Goal: Task Accomplishment & Management: Complete application form

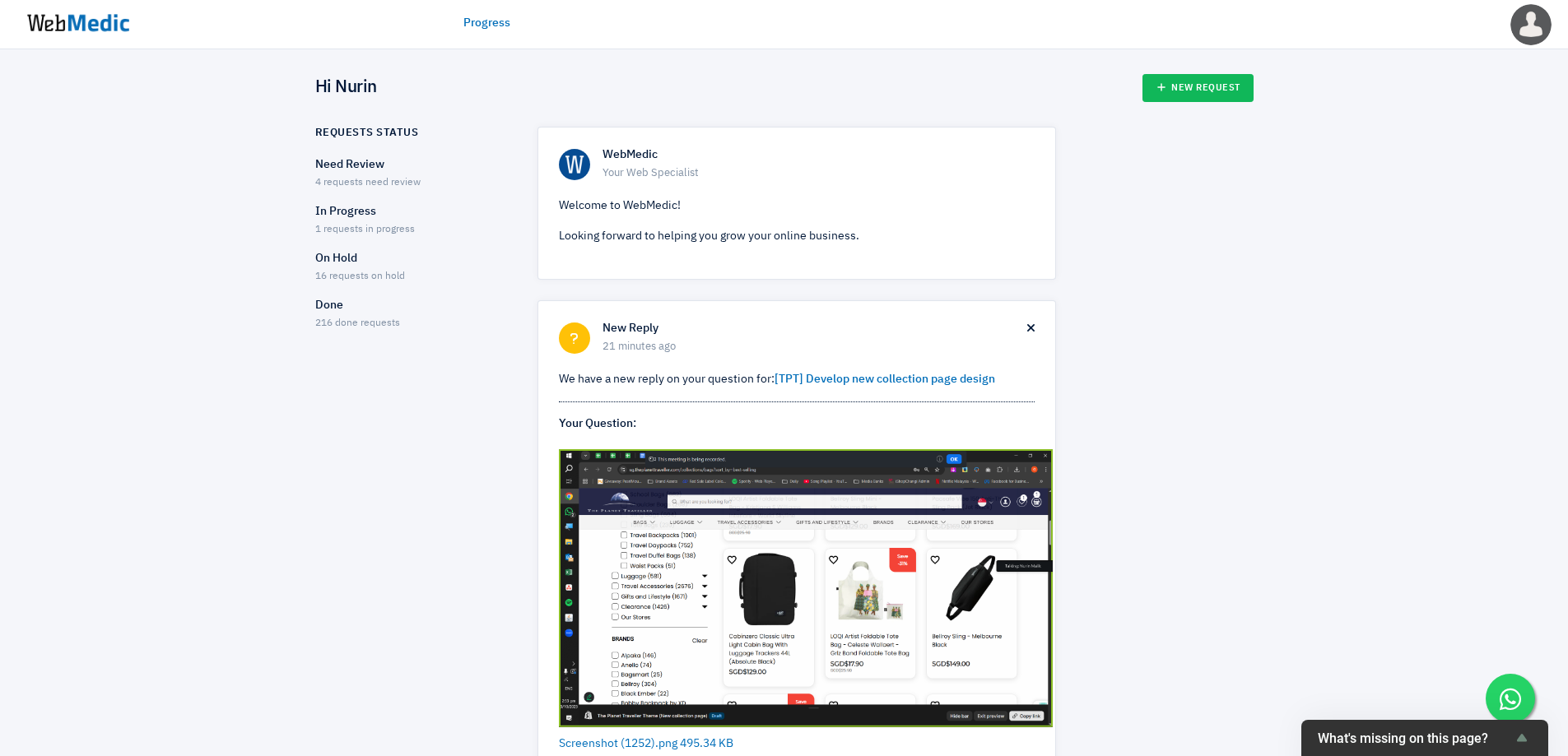
click at [354, 157] on p "Need Review" at bounding box center [412, 166] width 194 height 18
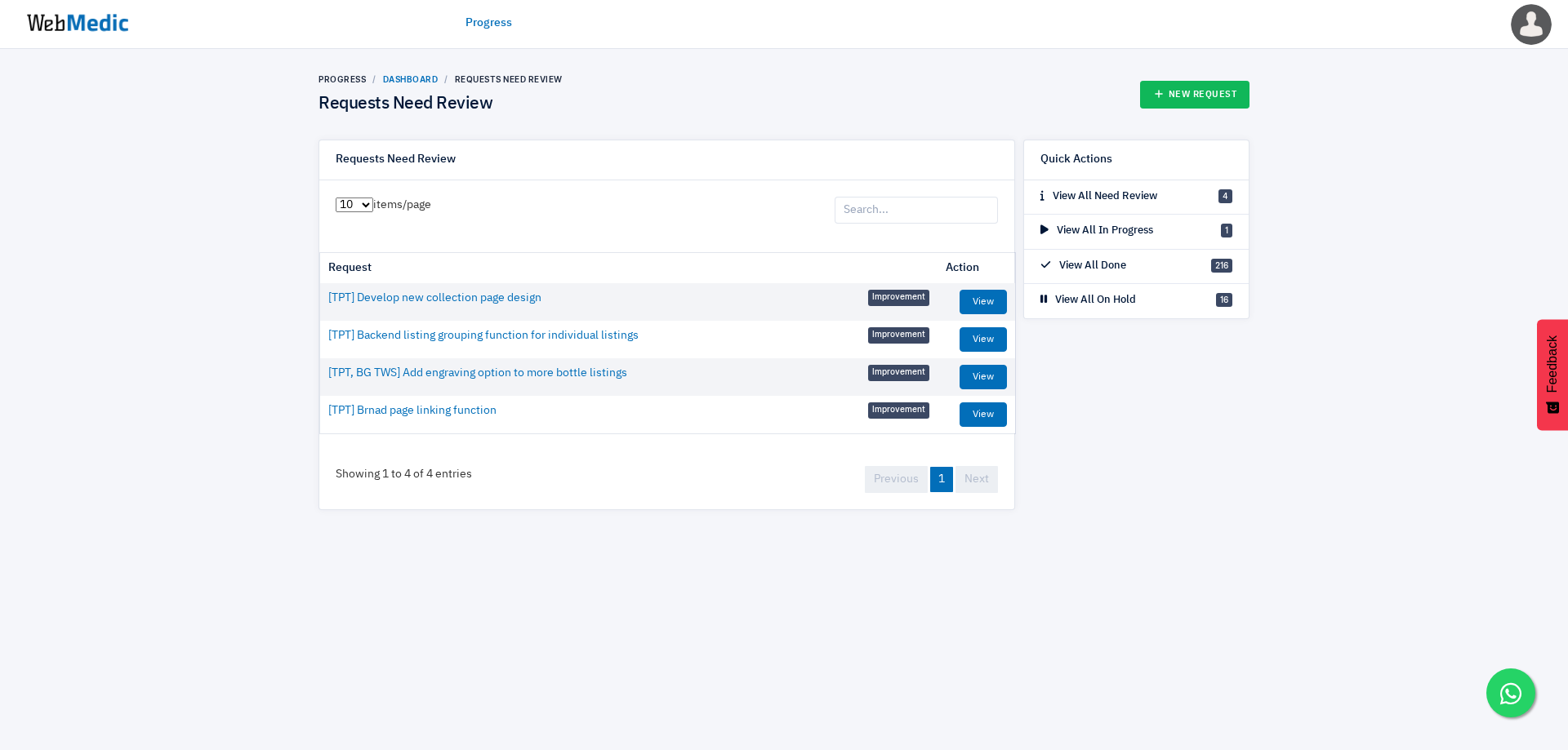
drag, startPoint x: 424, startPoint y: 60, endPoint x: 411, endPoint y: 77, distance: 21.4
click at [423, 66] on div "Progress Dashboard Requests Need Review Requests Need Review New Request Reques…" at bounding box center [784, 292] width 1568 height 486
click at [411, 77] on link "Dashboard" at bounding box center [410, 79] width 55 height 10
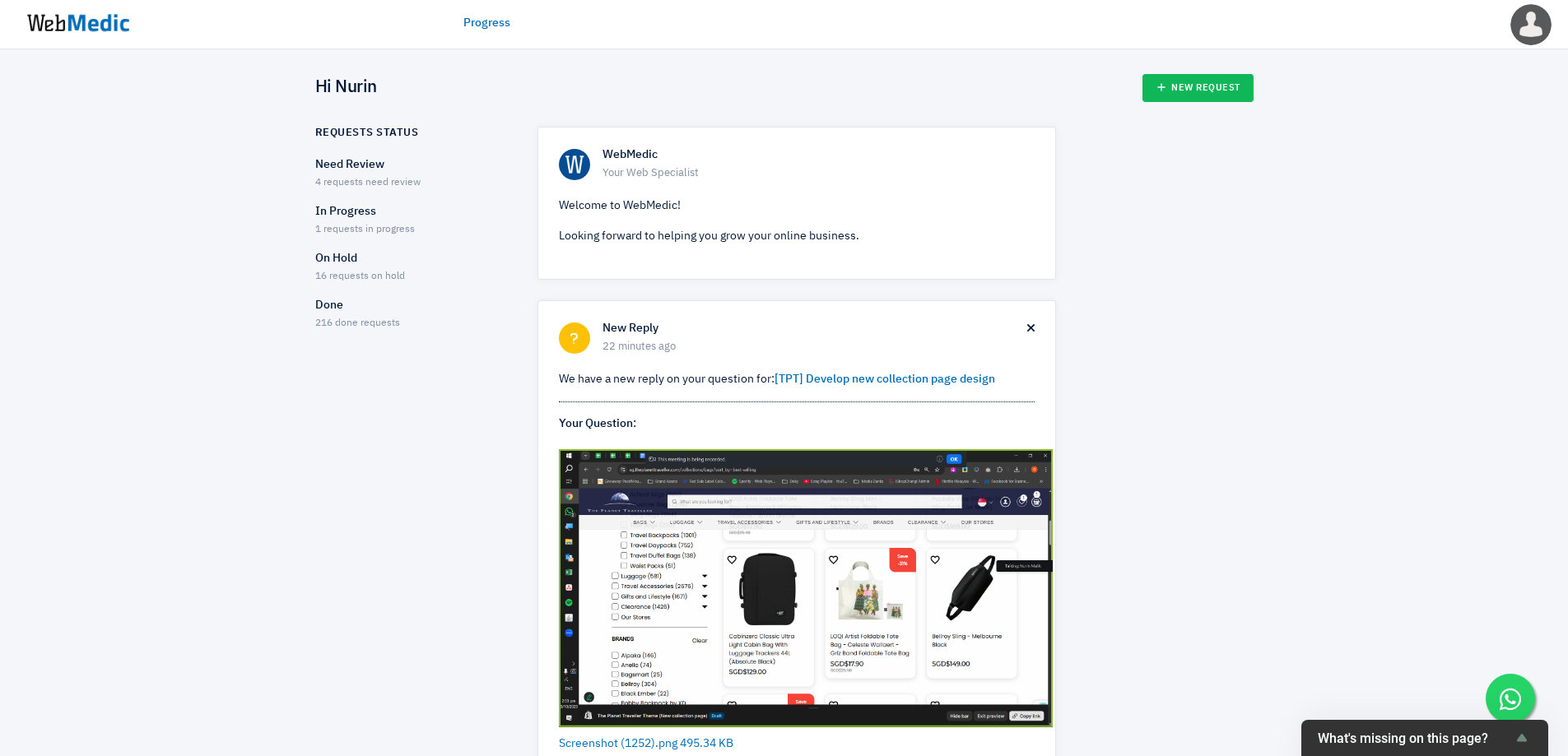
click at [385, 222] on div "In Progress 1 requests in progress" at bounding box center [412, 220] width 194 height 34
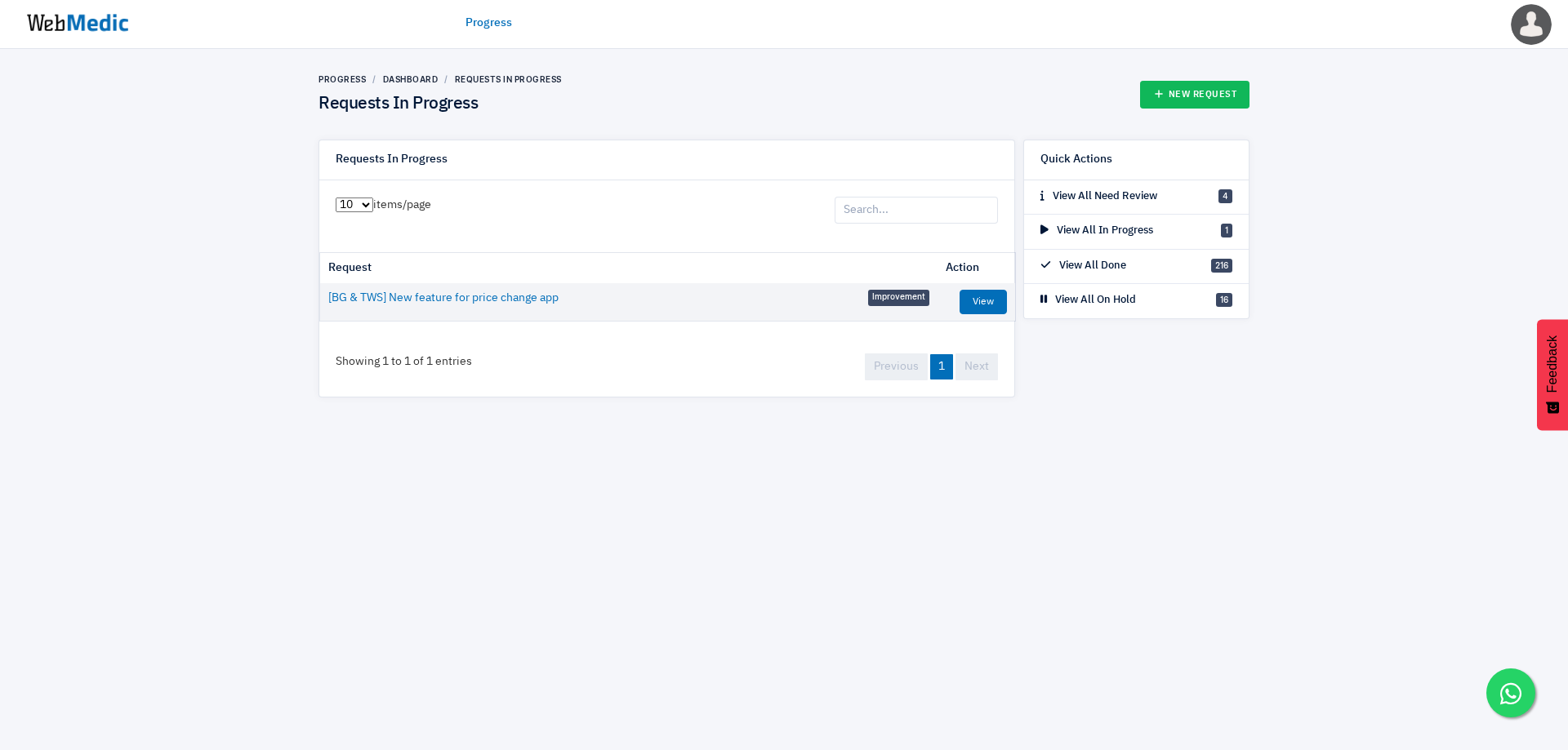
click at [584, 422] on html "Progress Nurin Edit Profile Change Website Logout Progress Dashboard Requests I…" at bounding box center [784, 211] width 1568 height 422
click at [406, 78] on link "Dashboard" at bounding box center [410, 79] width 55 height 10
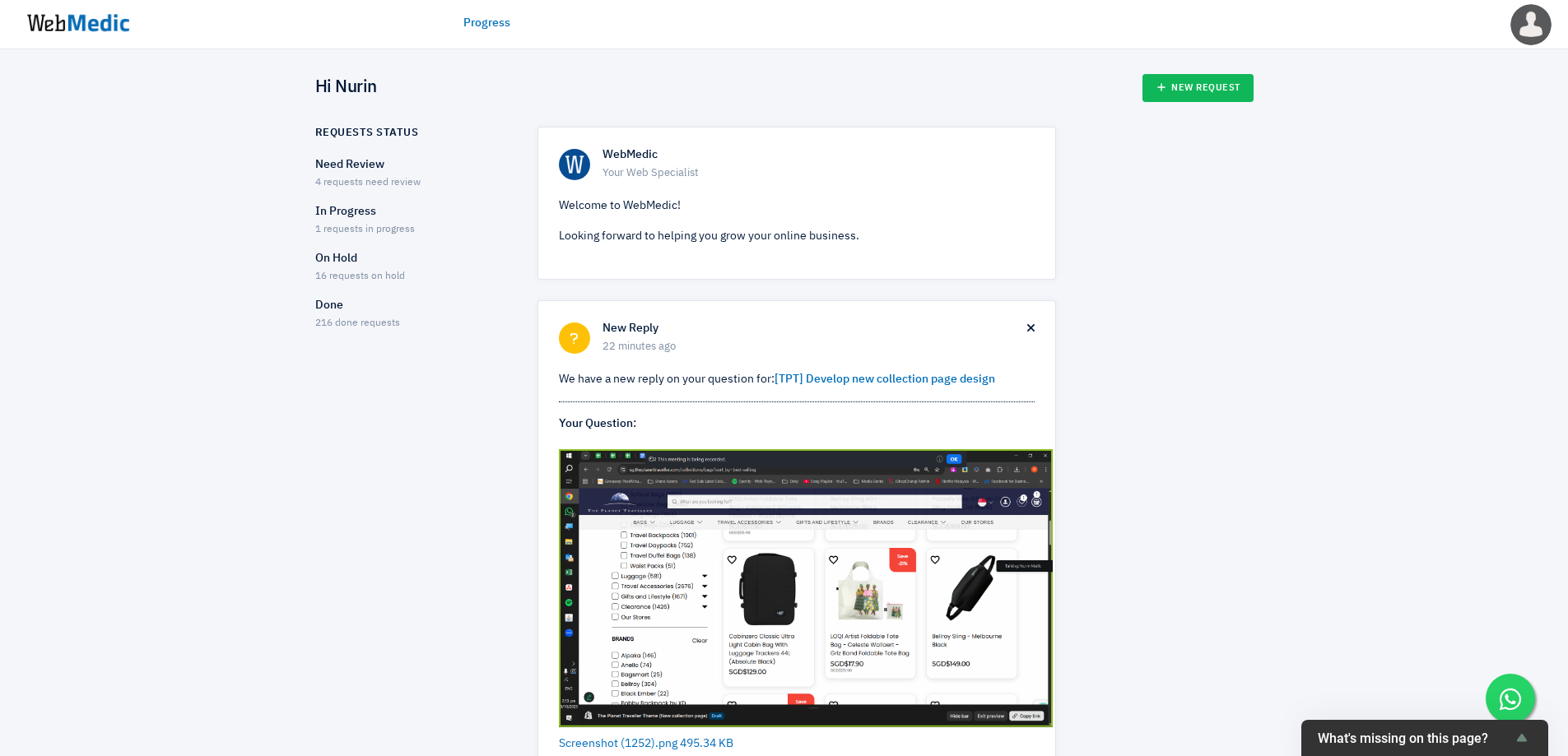
click at [392, 278] on span "16 requests on hold" at bounding box center [360, 277] width 90 height 10
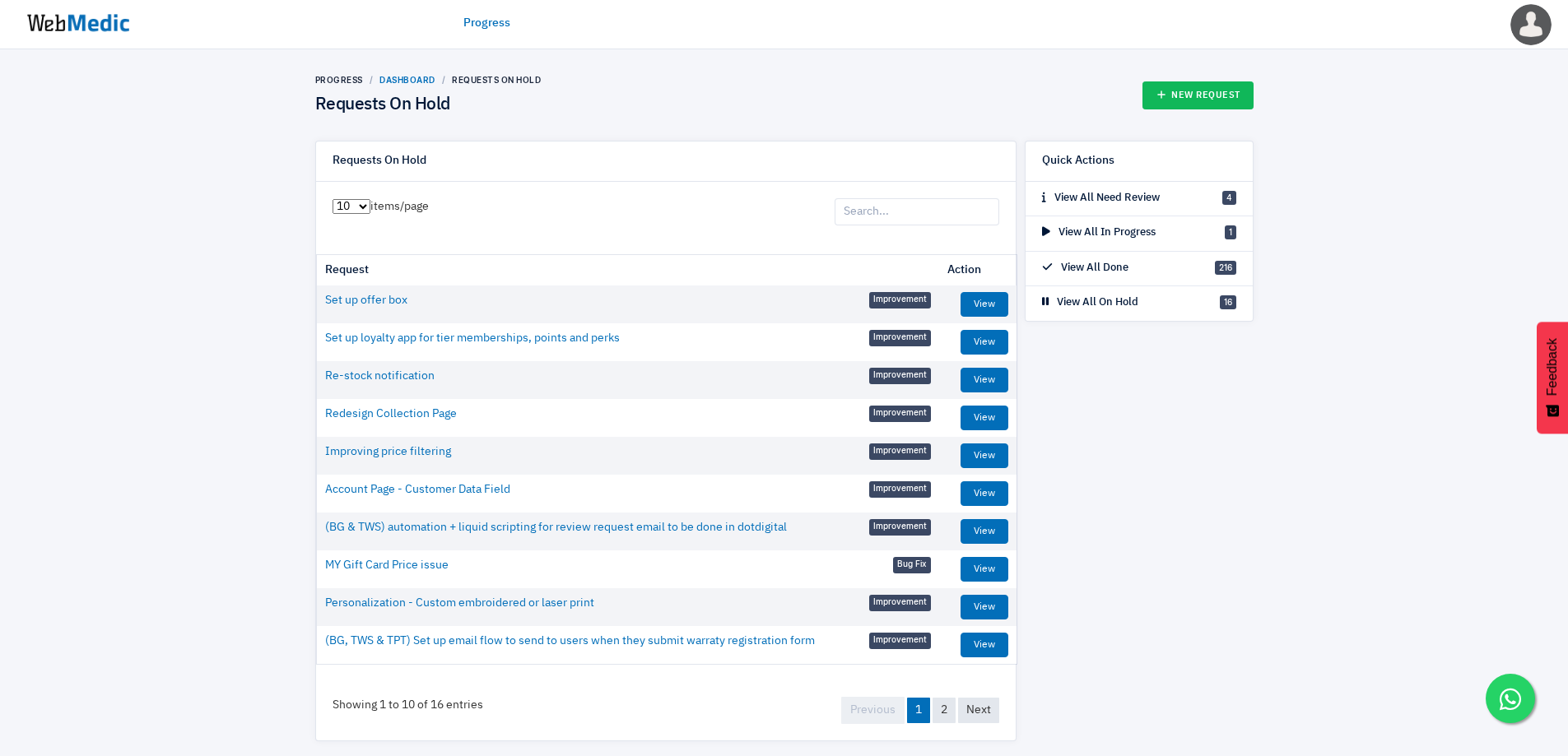
click at [395, 80] on link "Dashboard" at bounding box center [407, 80] width 56 height 10
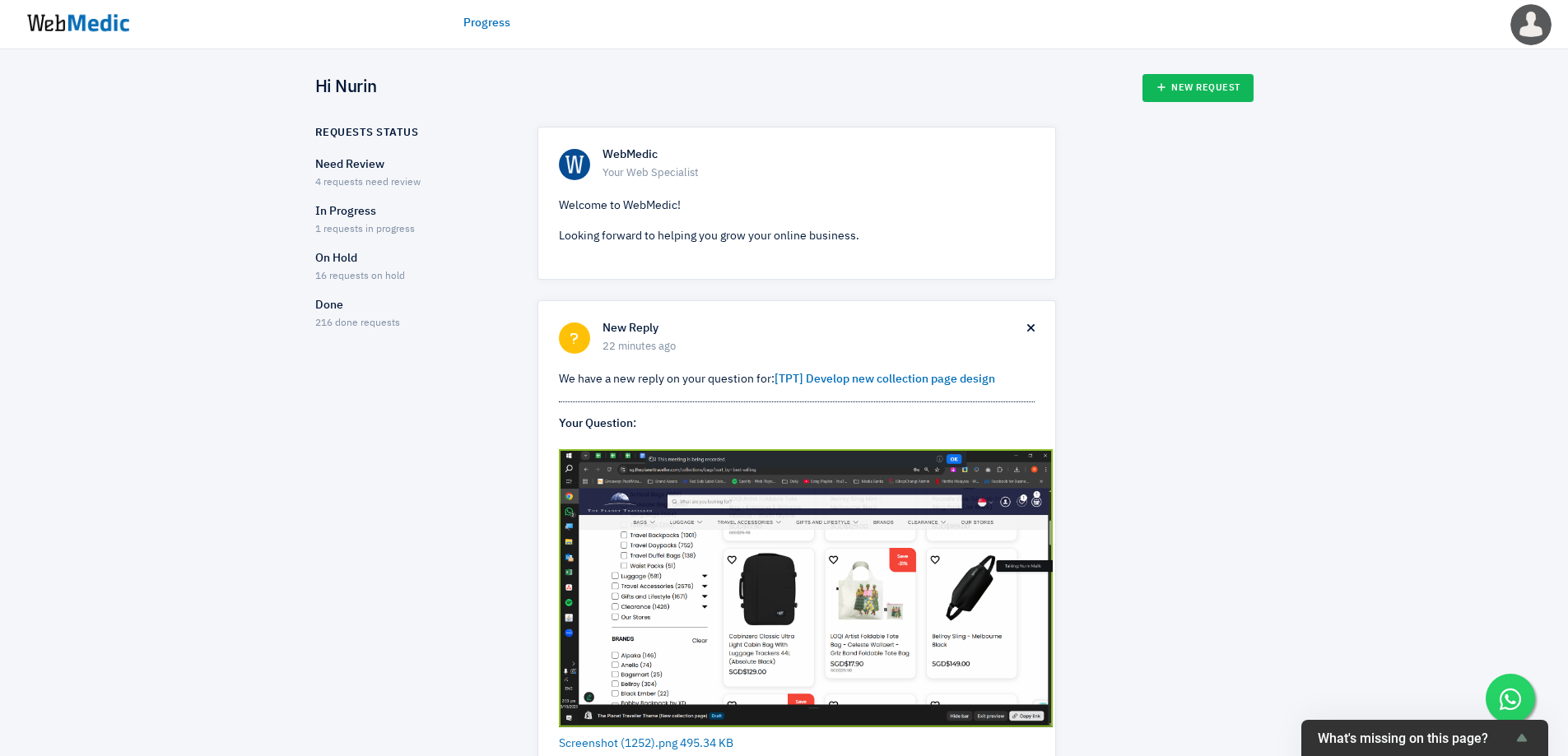
click at [1167, 98] on link "New Request" at bounding box center [1198, 88] width 111 height 28
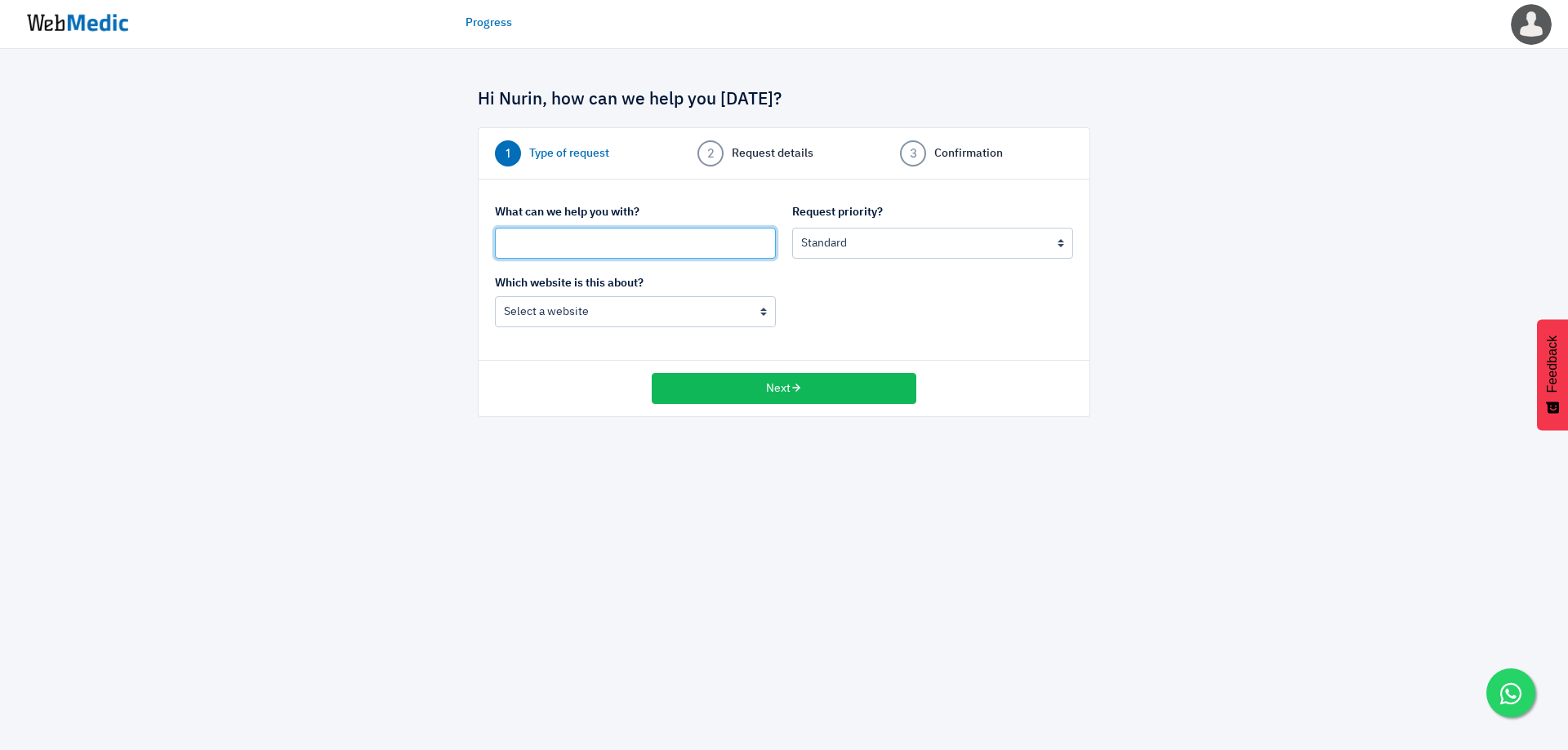
click at [677, 239] on input "text" at bounding box center [635, 244] width 281 height 31
type input "[TPT, BG, TWS] Order Export - Discount Amount Lines"
click at [861, 242] on select "Urgent: this is a mission critical issue High: this needs to be prioritized bef…" at bounding box center [933, 244] width 281 height 31
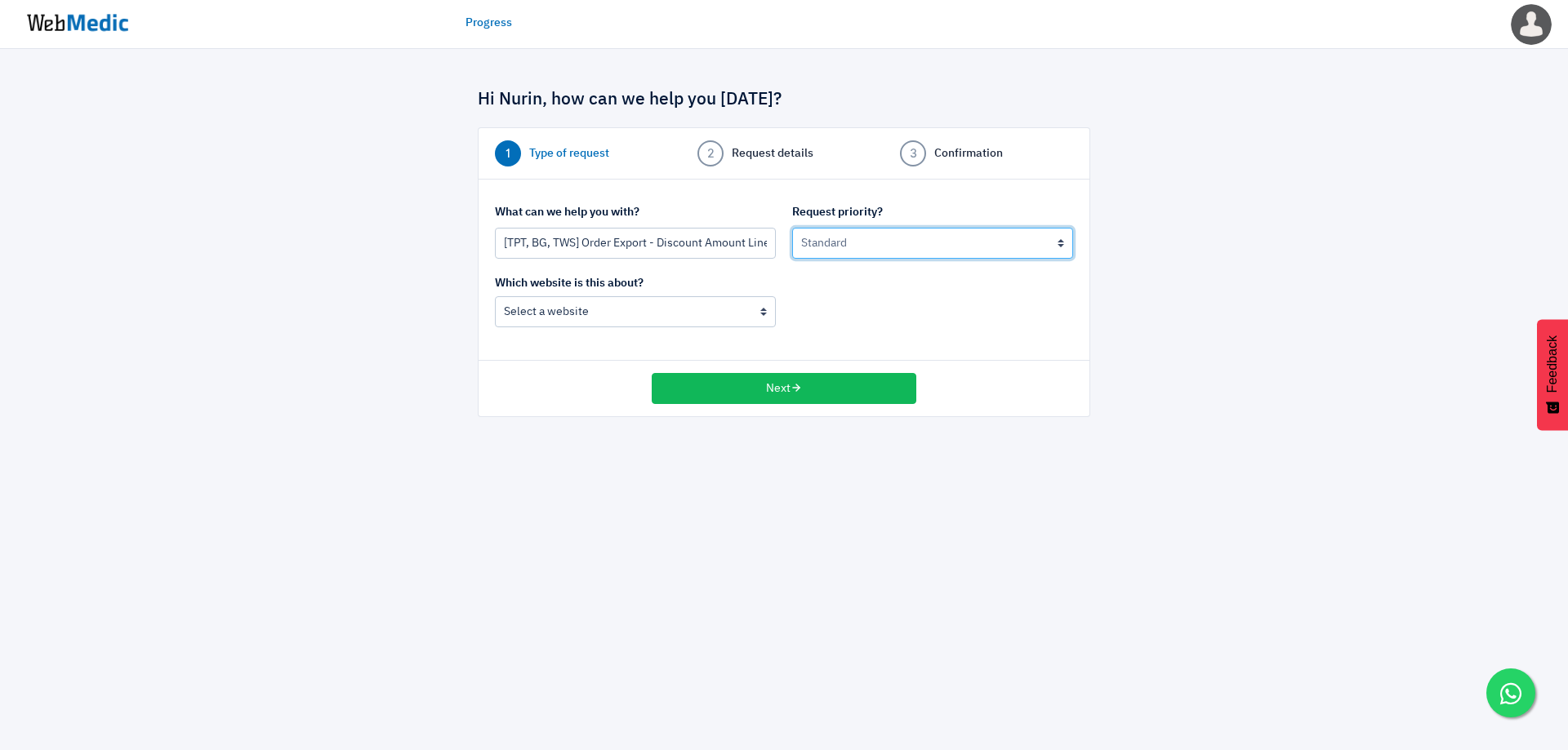
select select "2"
click at [793, 228] on select "Urgent: this is a mission critical issue High: this needs to be prioritized bef…" at bounding box center [933, 244] width 281 height 31
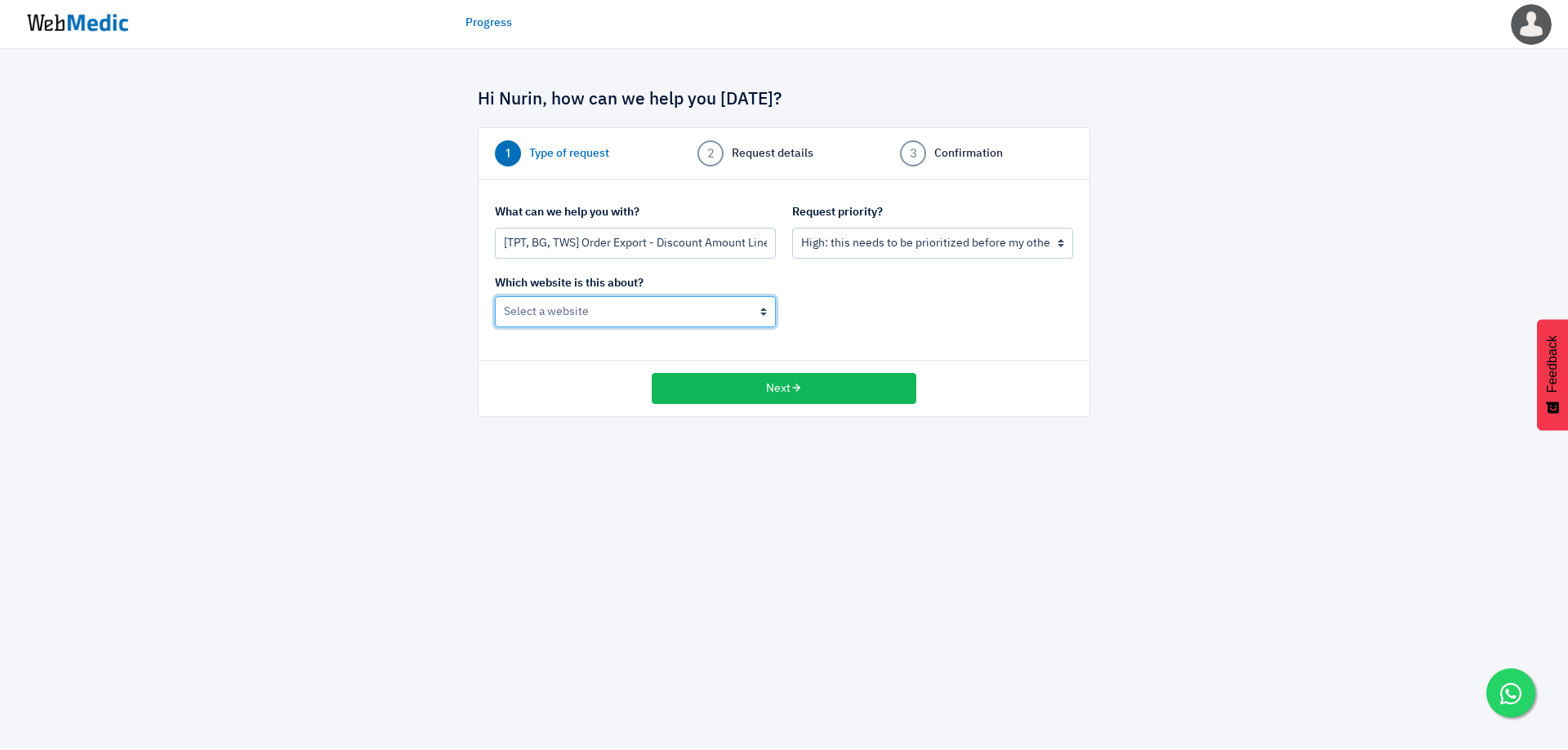
click at [648, 314] on select "BoardingGate The Wallet Shop The Planet Traveller" at bounding box center [635, 312] width 281 height 31
select select "195"
click at [495, 297] on select "BoardingGate The Wallet Shop The Planet Traveller" at bounding box center [635, 312] width 281 height 31
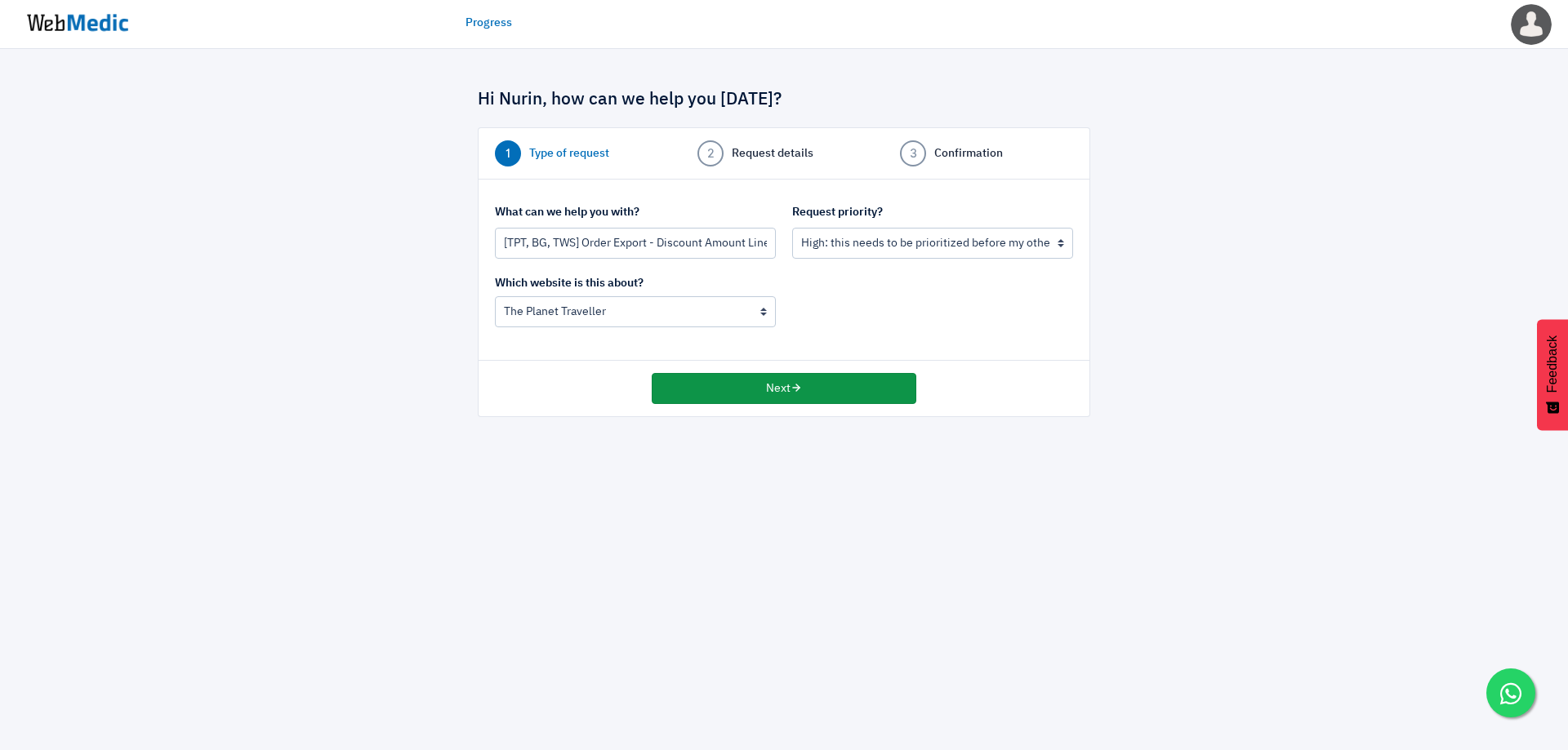
click at [712, 392] on button "Next" at bounding box center [784, 389] width 265 height 31
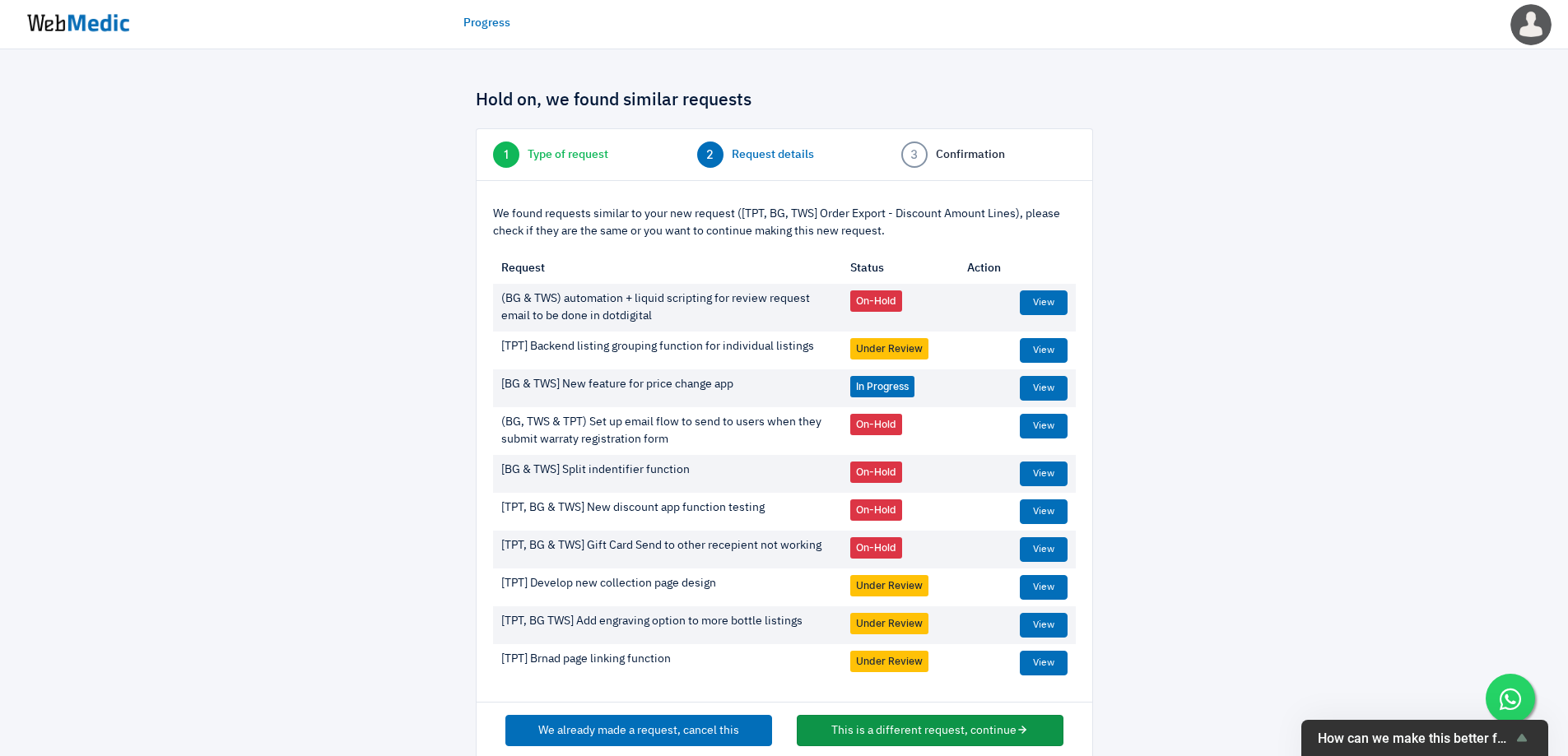
click at [875, 730] on button "This is a different request, continue" at bounding box center [930, 731] width 267 height 31
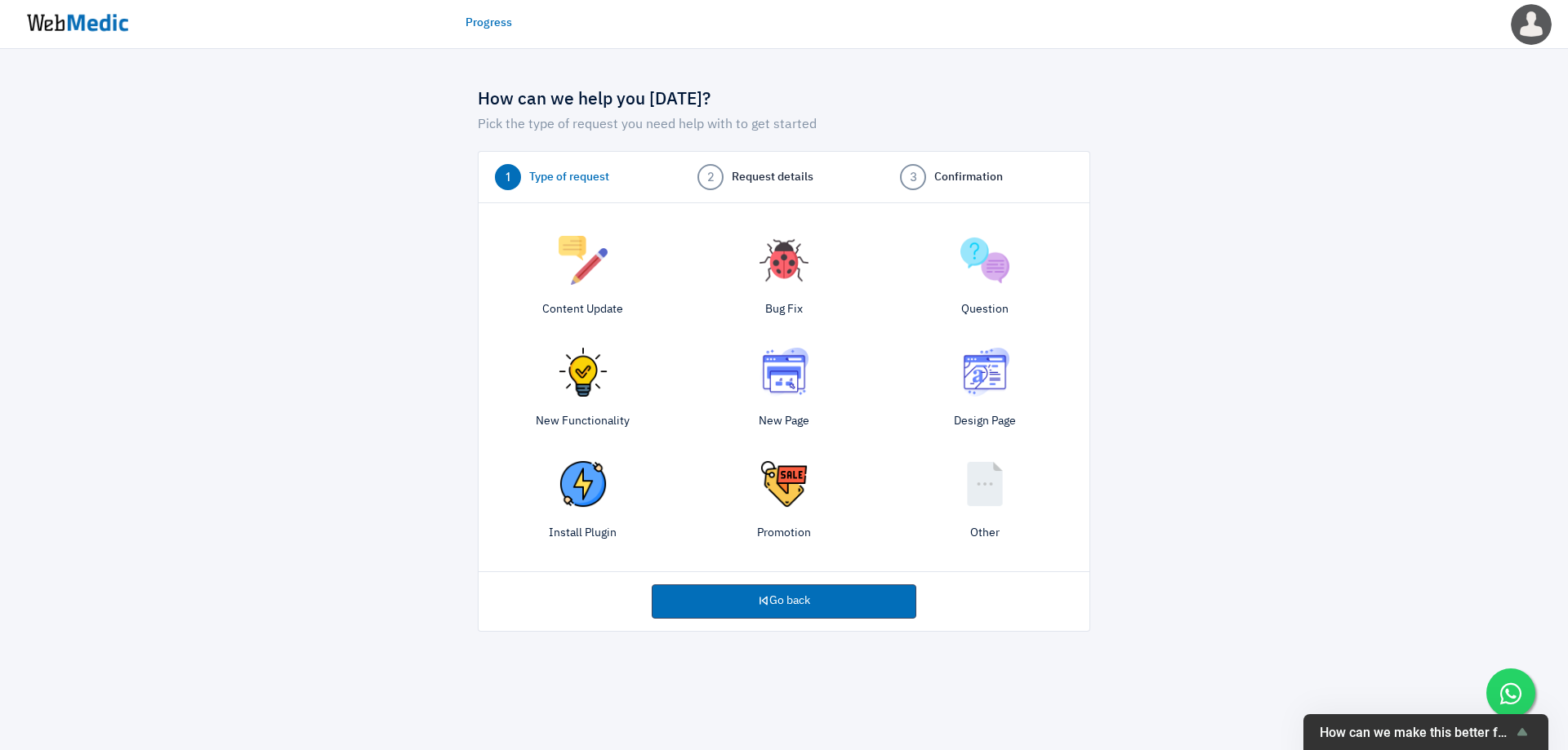
click at [1002, 517] on div "Other" at bounding box center [985, 503] width 201 height 103
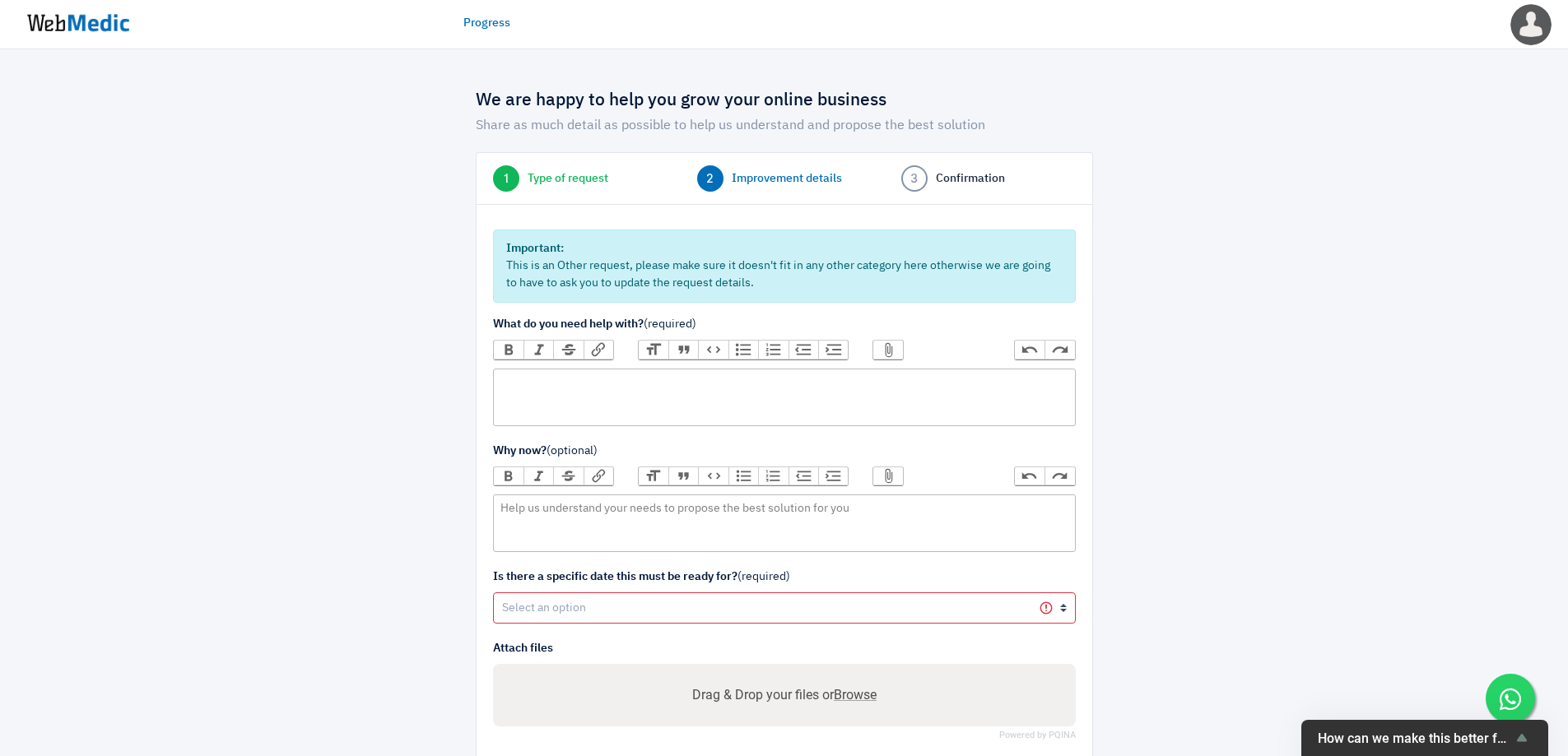
click at [691, 403] on trix-editor at bounding box center [784, 397] width 582 height 57
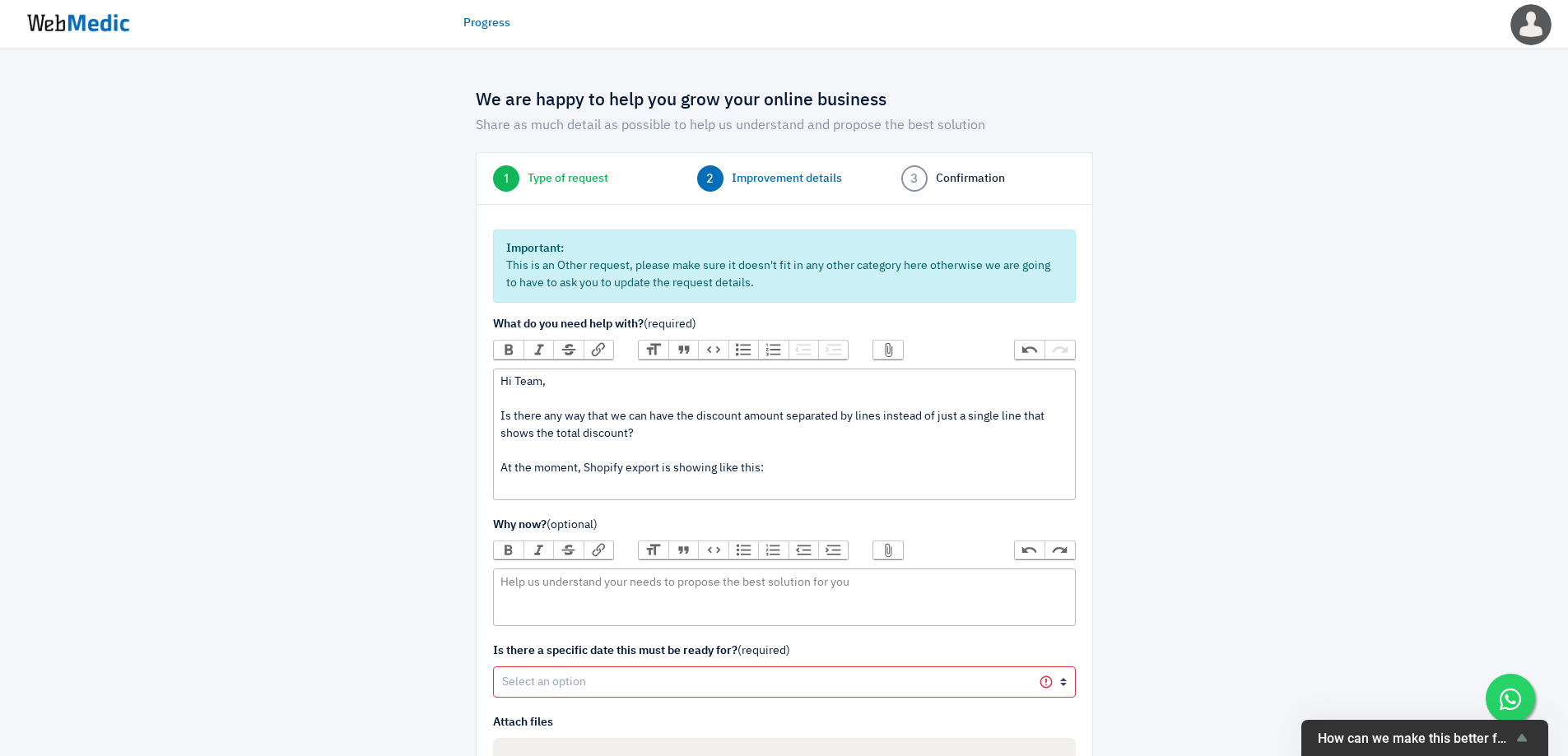
click at [608, 492] on div "Hi Team, Is there any way that we can have the discount amount separated by lin…" at bounding box center [784, 435] width 567 height 121
paste trix-editor "<div>Hi Team,&nbsp;<br><br>Is there any way that we can have the discount amoun…"
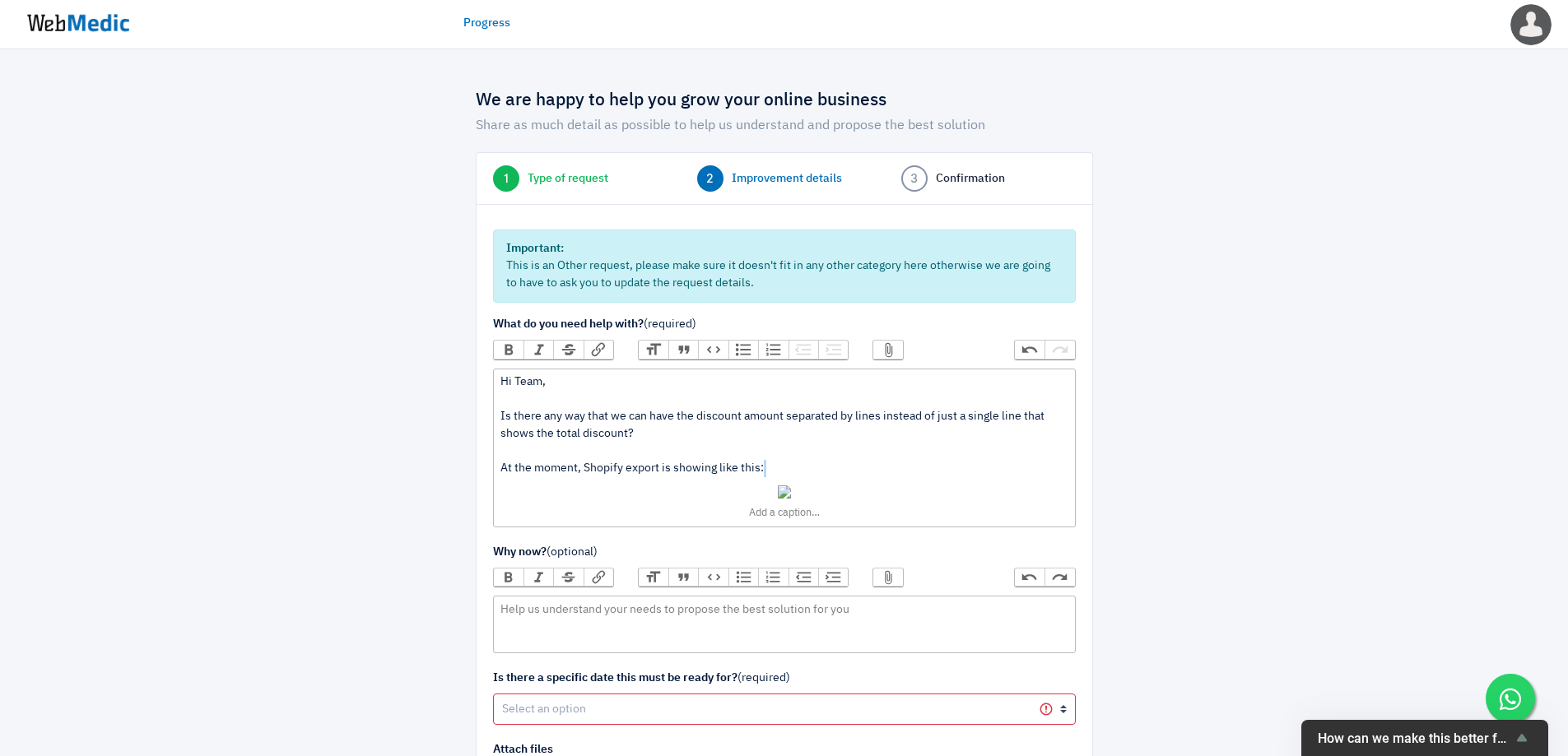
click at [803, 495] on figure at bounding box center [784, 498] width 567 height 42
click at [782, 476] on button "Remove" at bounding box center [783, 475] width 17 height 17
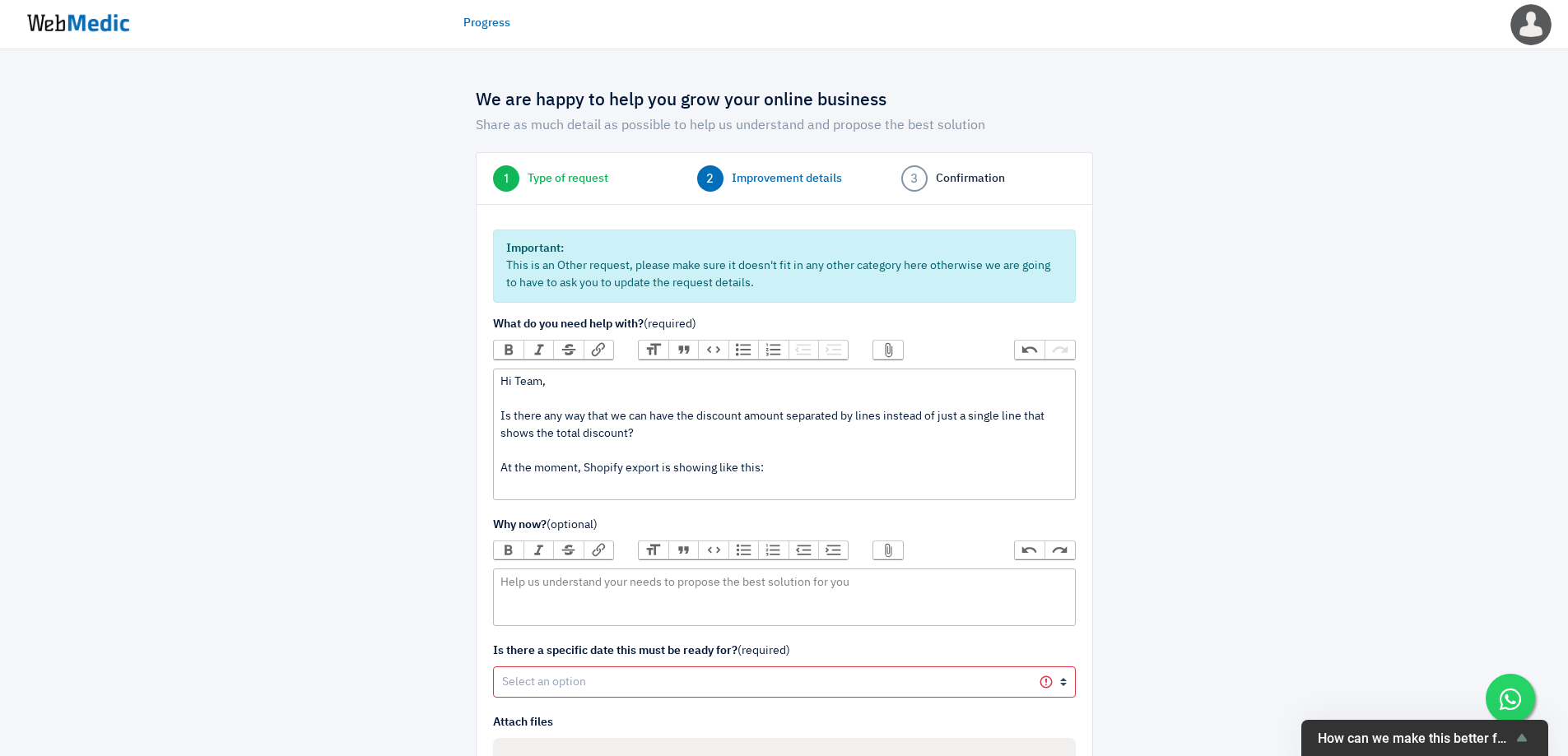
paste trix-editor "<br><br>Is there any way that we can have the discount amount separated by line…"
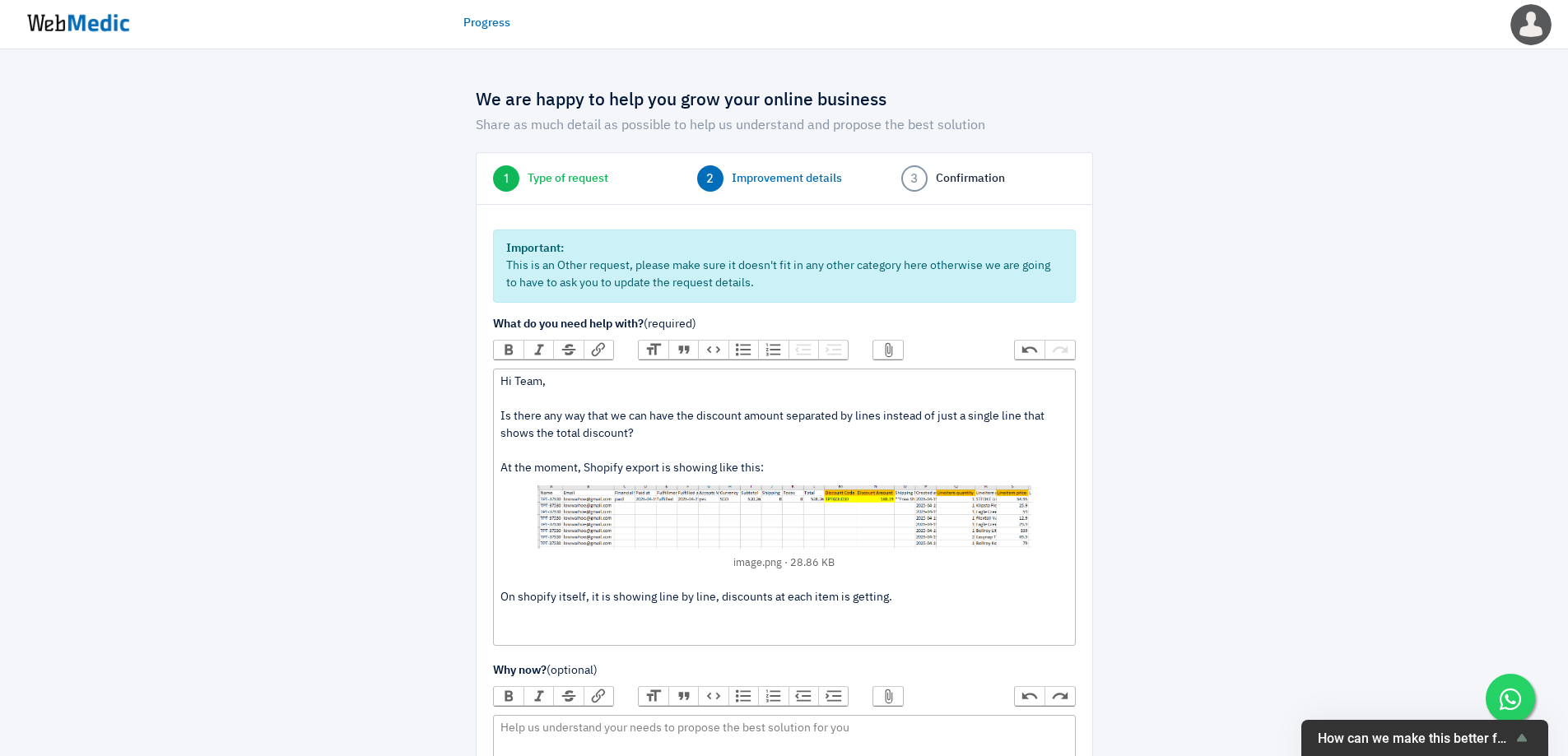
click at [523, 591] on div "Hi Team, Is there any way that we can have the discount amount separated by lin…" at bounding box center [784, 508] width 567 height 267
click at [541, 613] on div "Hi Team, Is there any way that we can have the discount amount separated by lin…" at bounding box center [784, 508] width 567 height 267
paste trix-editor "<div>Hi Team, <br><br>Is there any way that we can have the discount amount sep…"
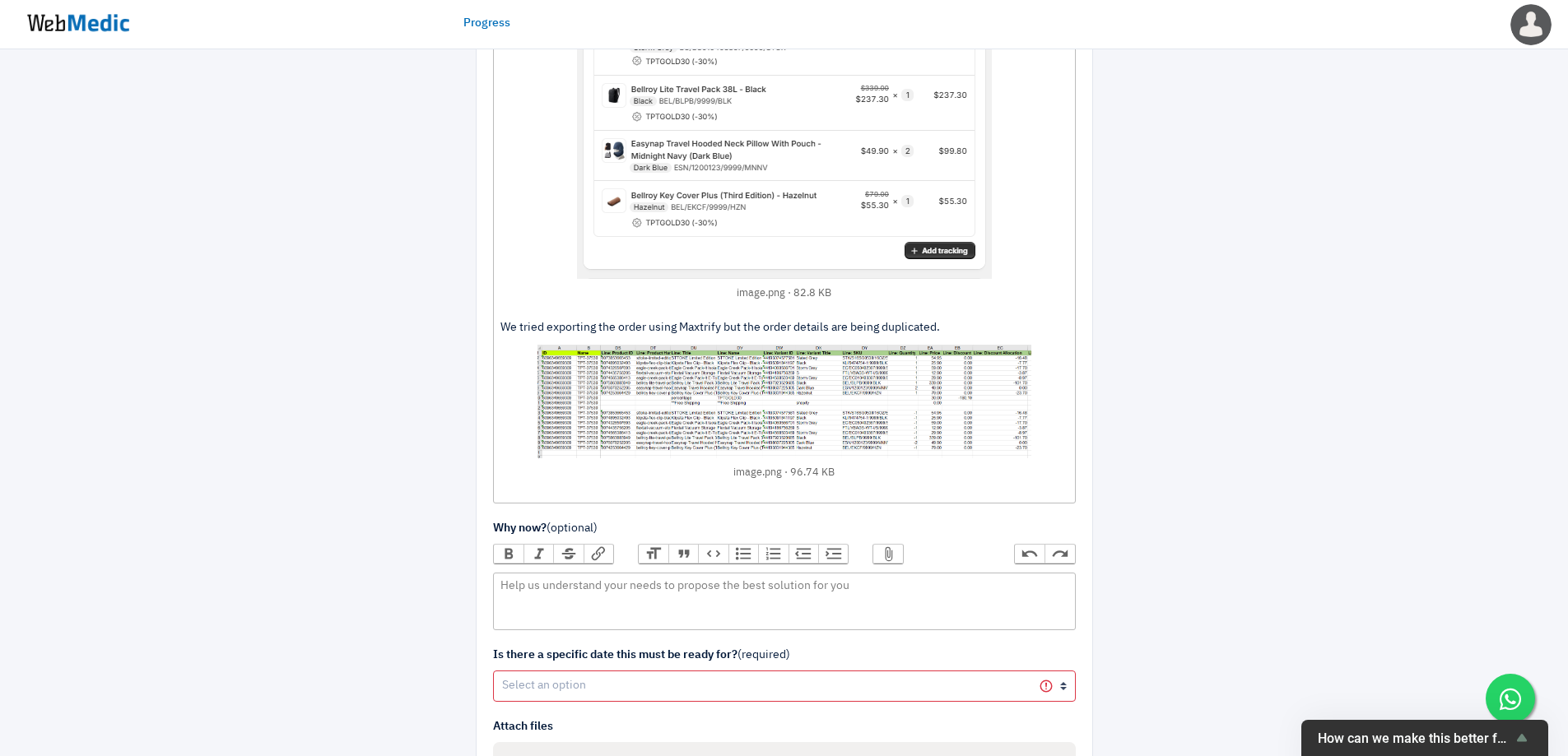
scroll to position [961, 0]
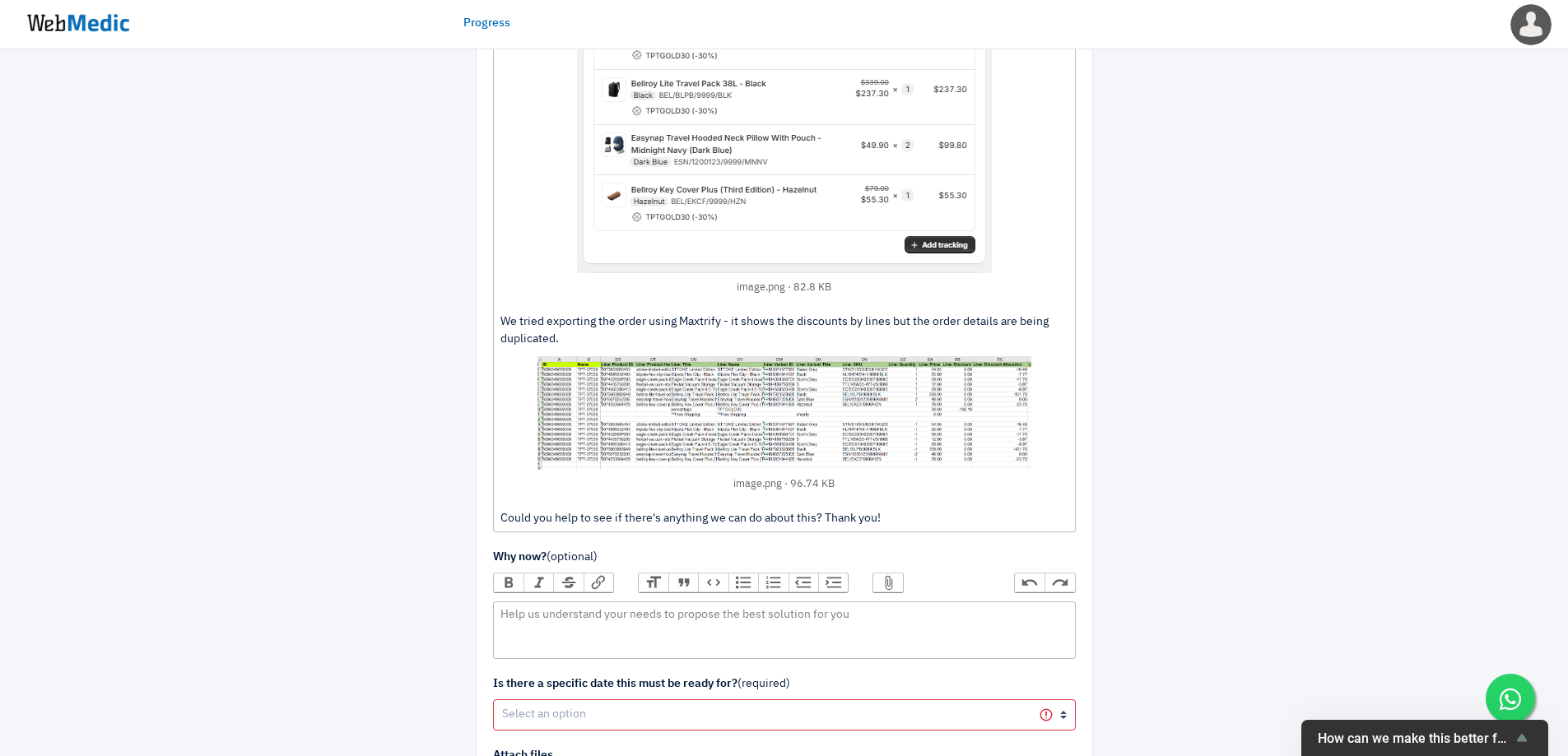
type trix-editor "<div>Hi Team, <br><br>Is there any way that we can have the discount amount sep…"
click at [1316, 450] on div "We are happy to help you grow your online business Share as much detail as poss…" at bounding box center [784, 111] width 1568 height 2045
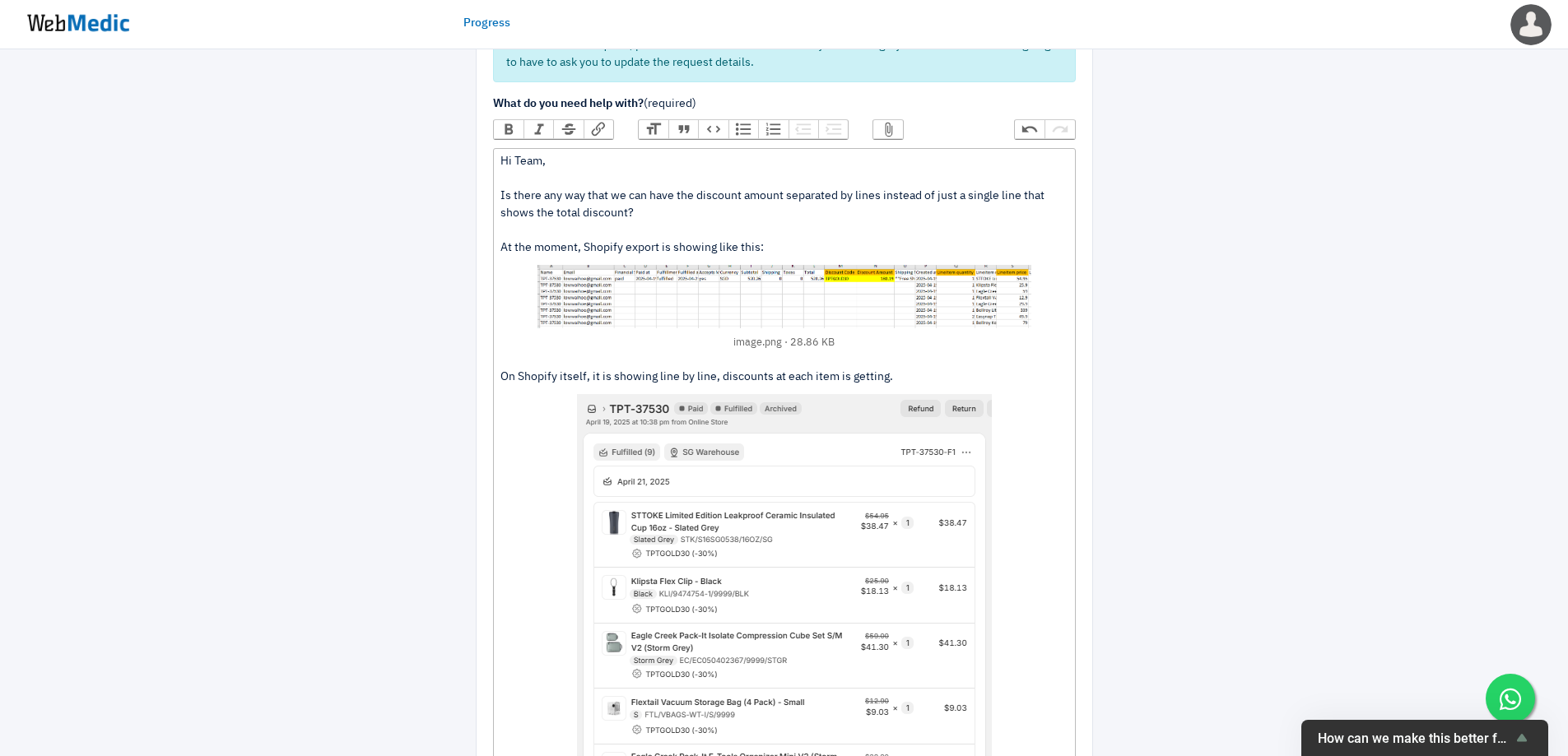
scroll to position [0, 0]
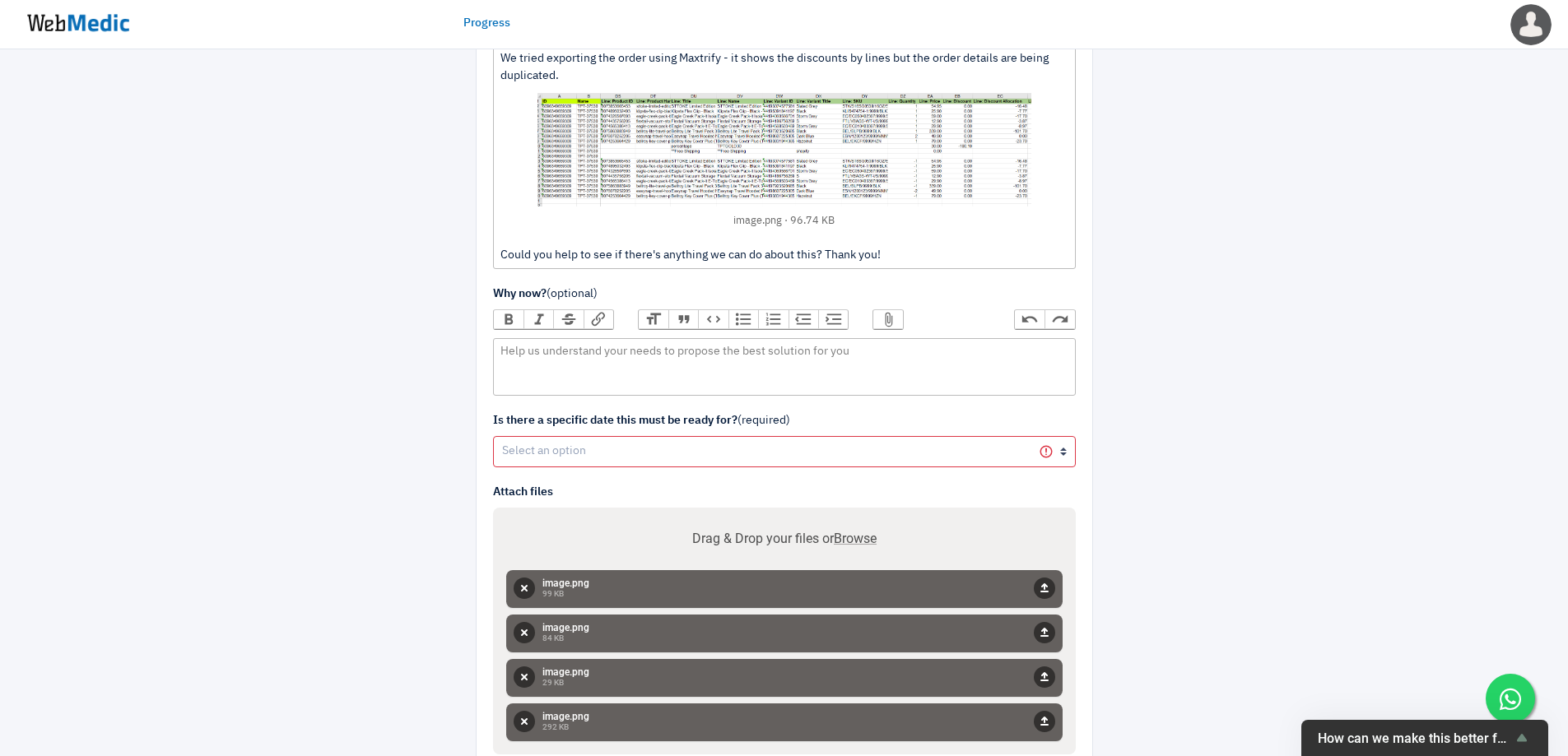
scroll to position [1338, 0]
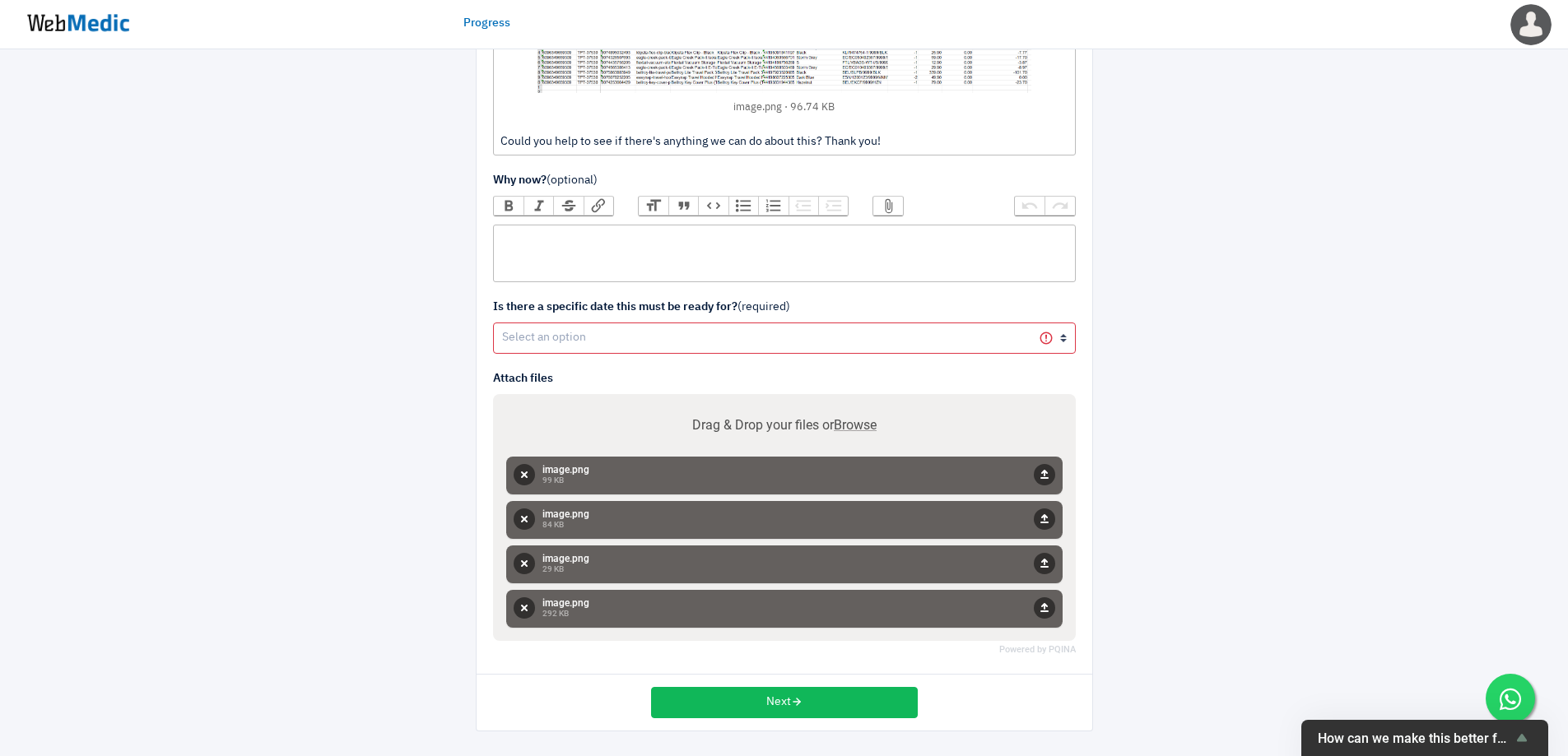
click at [805, 258] on trix-editor at bounding box center [784, 253] width 582 height 57
type trix-editor "<div>Daily Order Export Issues</div>"
click at [877, 347] on select "Yes No" at bounding box center [784, 338] width 582 height 31
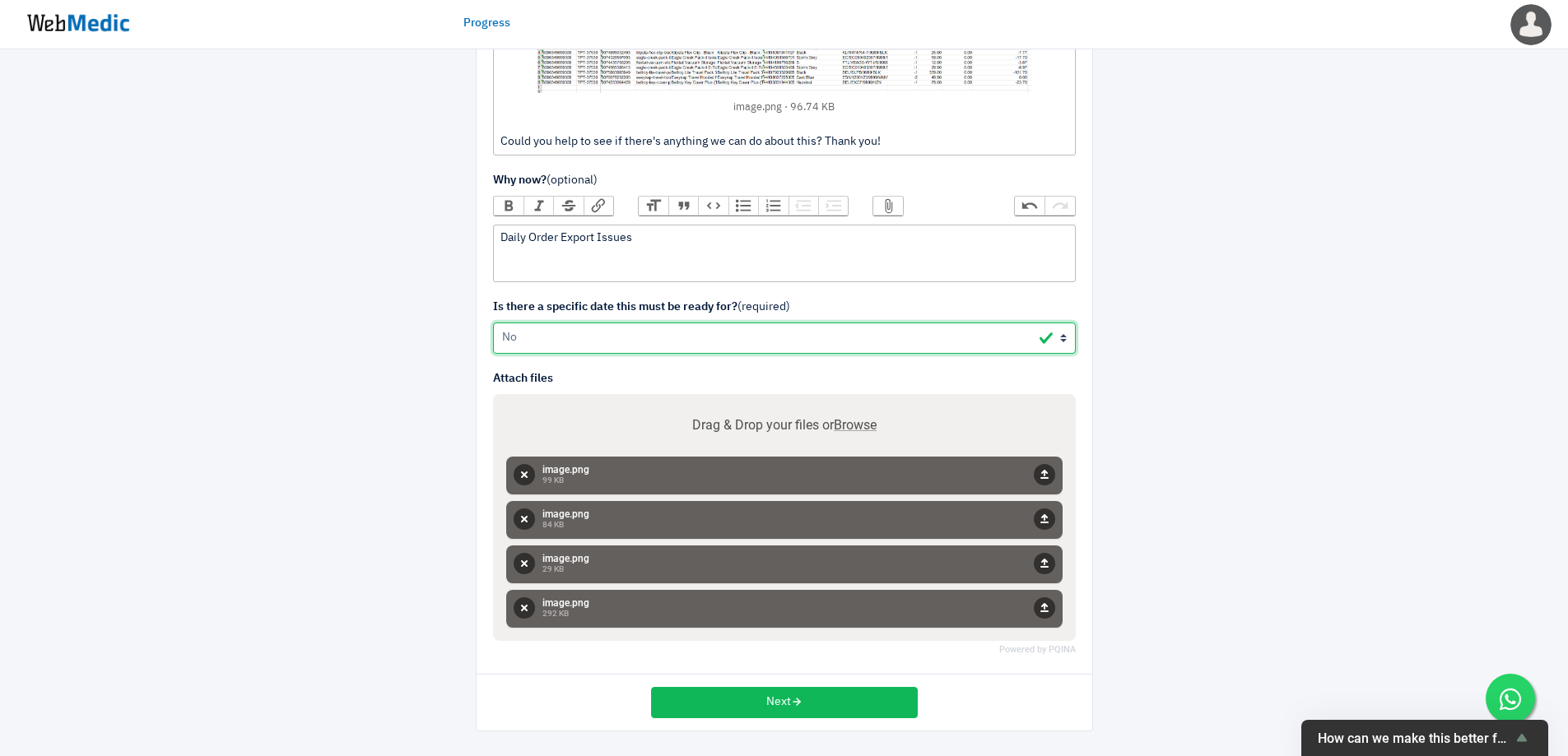
click at [493, 322] on select "Yes No" at bounding box center [784, 338] width 582 height 31
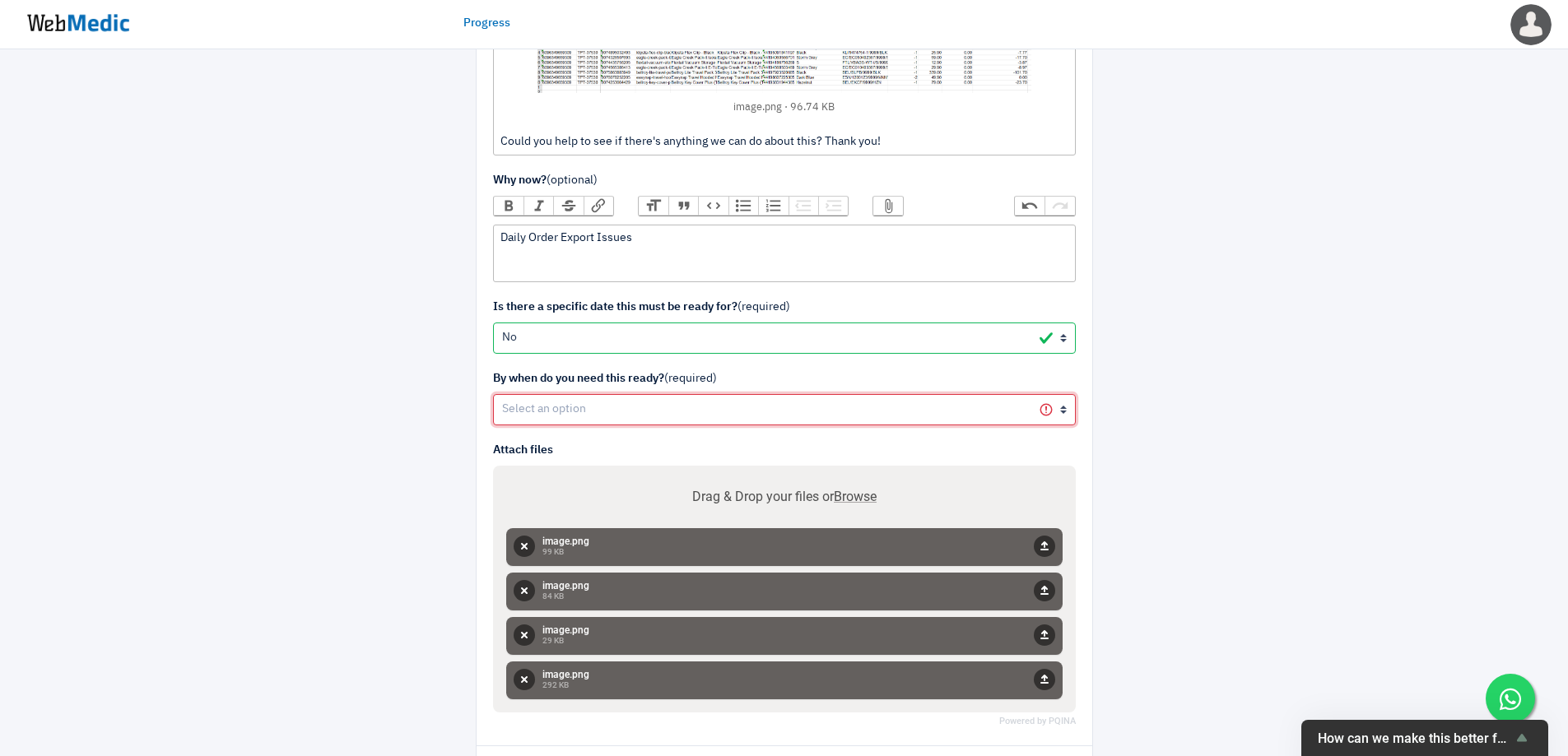
click at [836, 397] on select "In the next month In the next few months In the next 6 months In the next 12 mo…" at bounding box center [784, 410] width 582 height 31
click at [852, 343] on select "Yes No" at bounding box center [784, 338] width 582 height 31
select select "1"
click at [493, 322] on select "Yes No" at bounding box center [784, 338] width 582 height 31
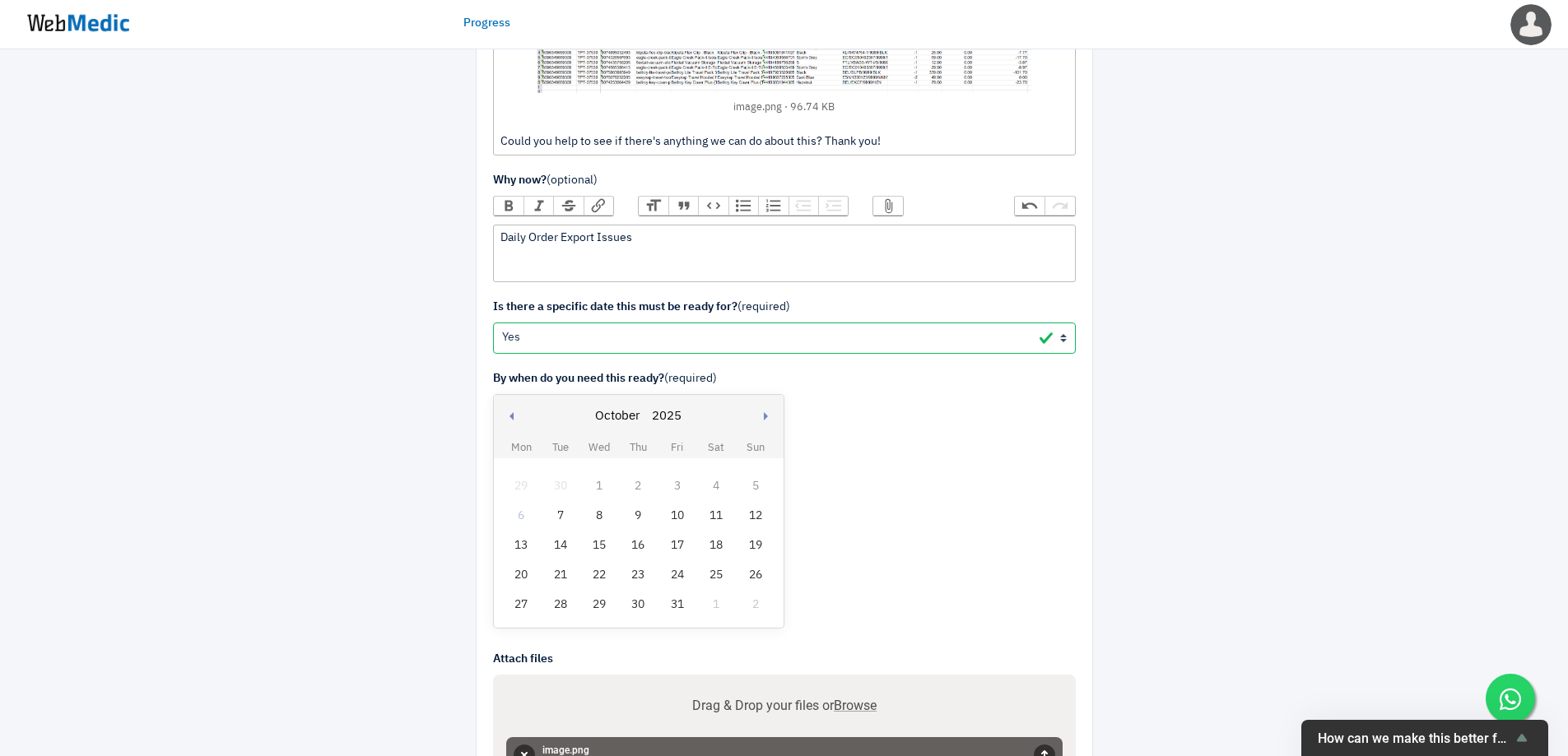
click at [685, 517] on div "10" at bounding box center [677, 516] width 21 height 21
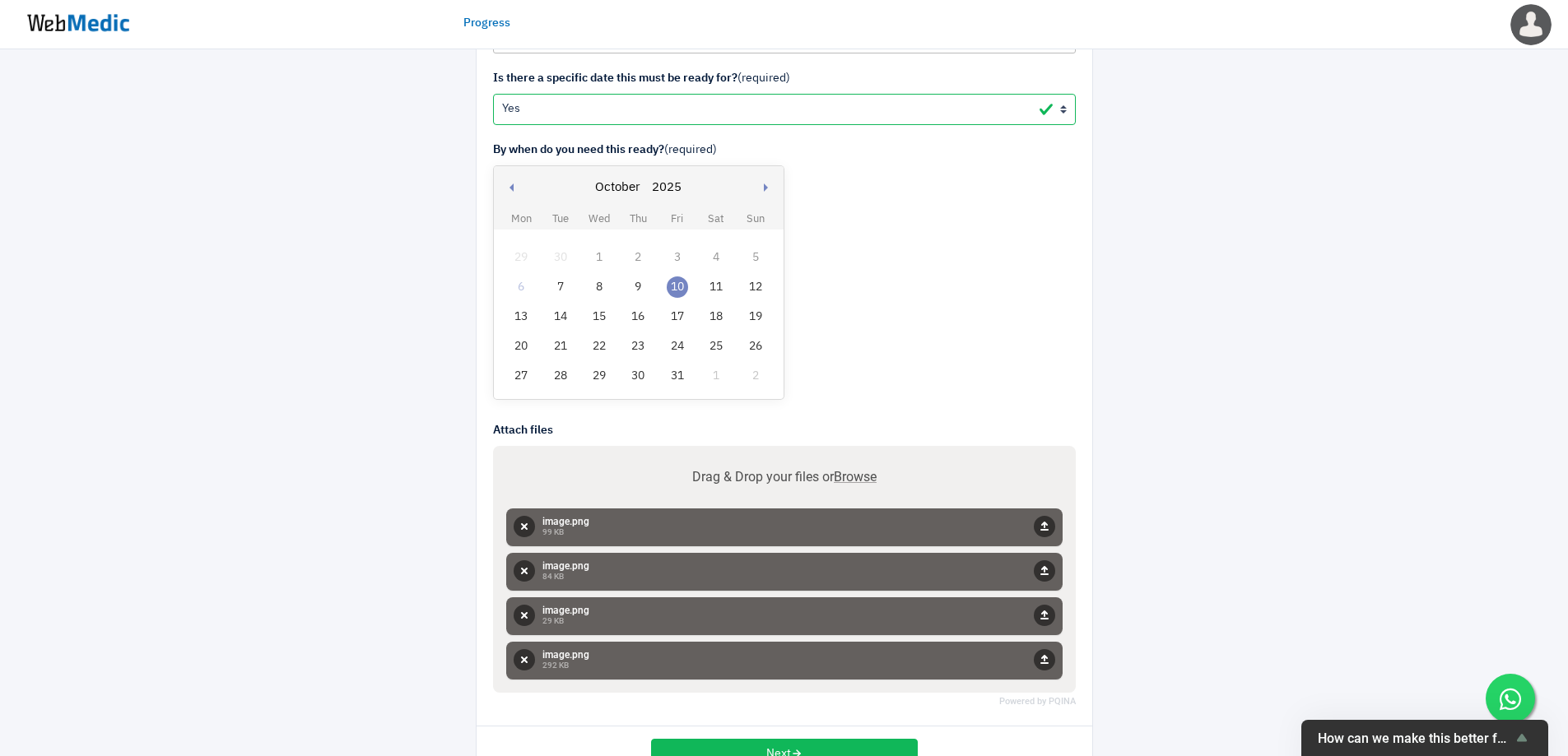
scroll to position [1618, 0]
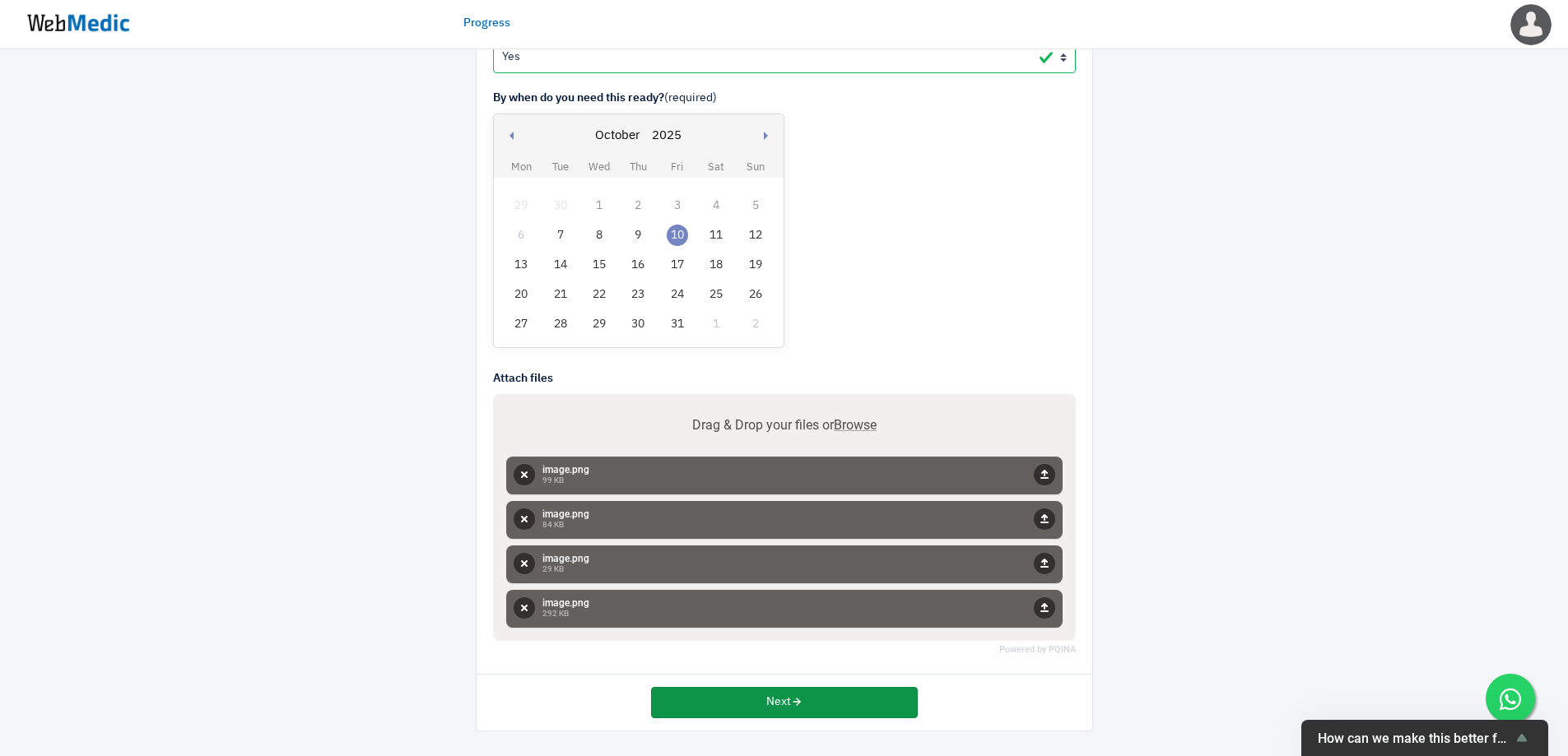
click at [822, 700] on button "Next" at bounding box center [784, 703] width 267 height 31
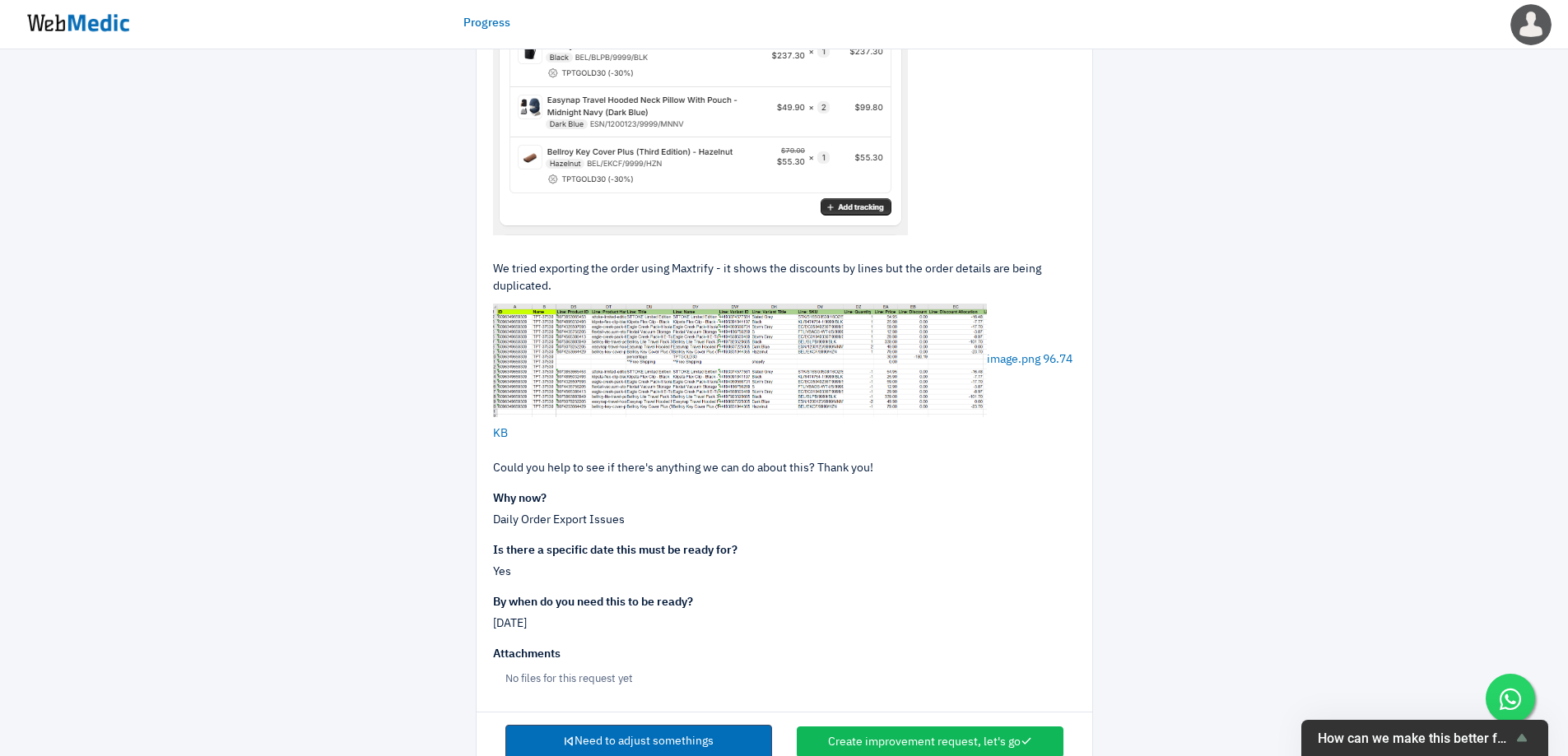
scroll to position [1006, 0]
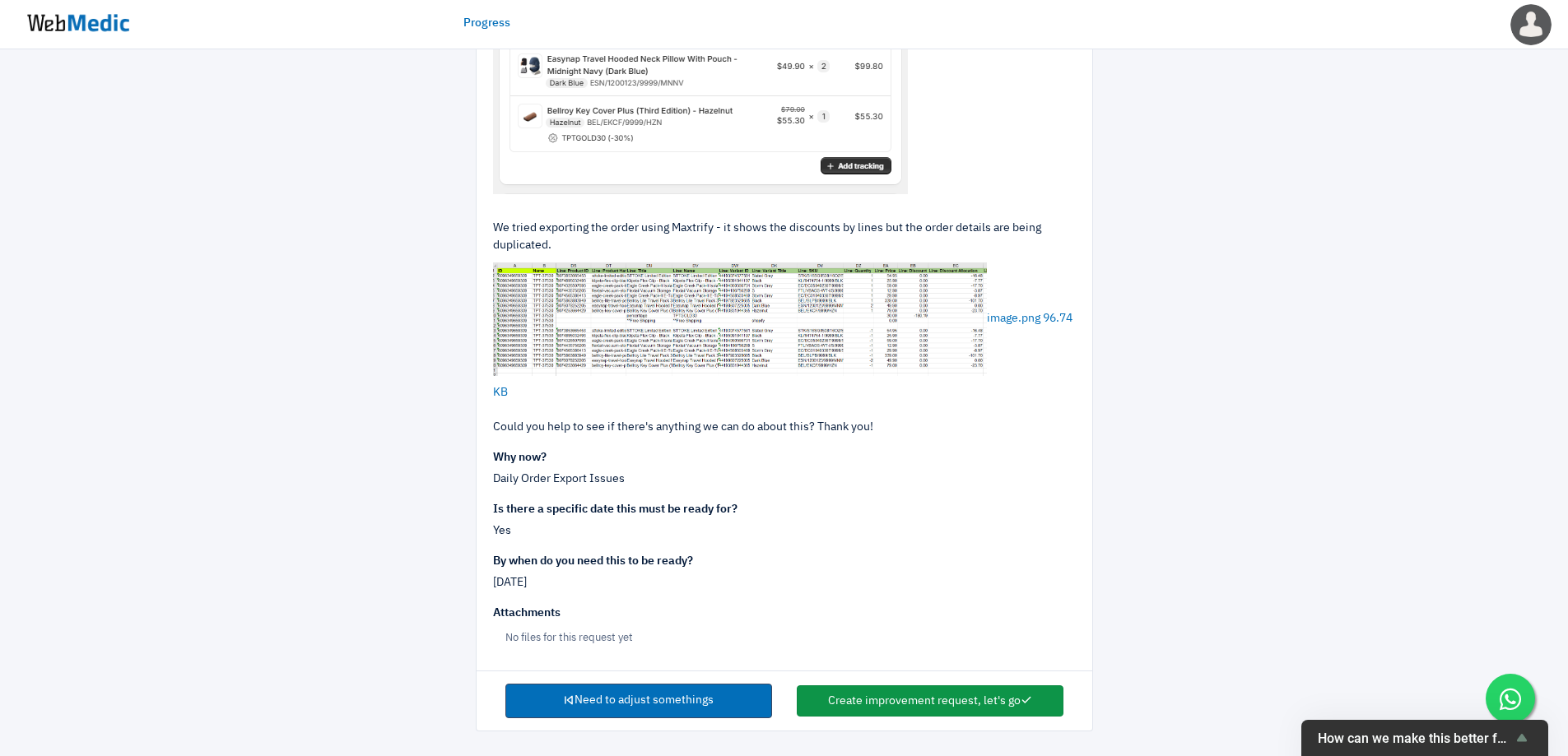
click at [994, 700] on button "Create improvement request, let's go" at bounding box center [930, 701] width 267 height 31
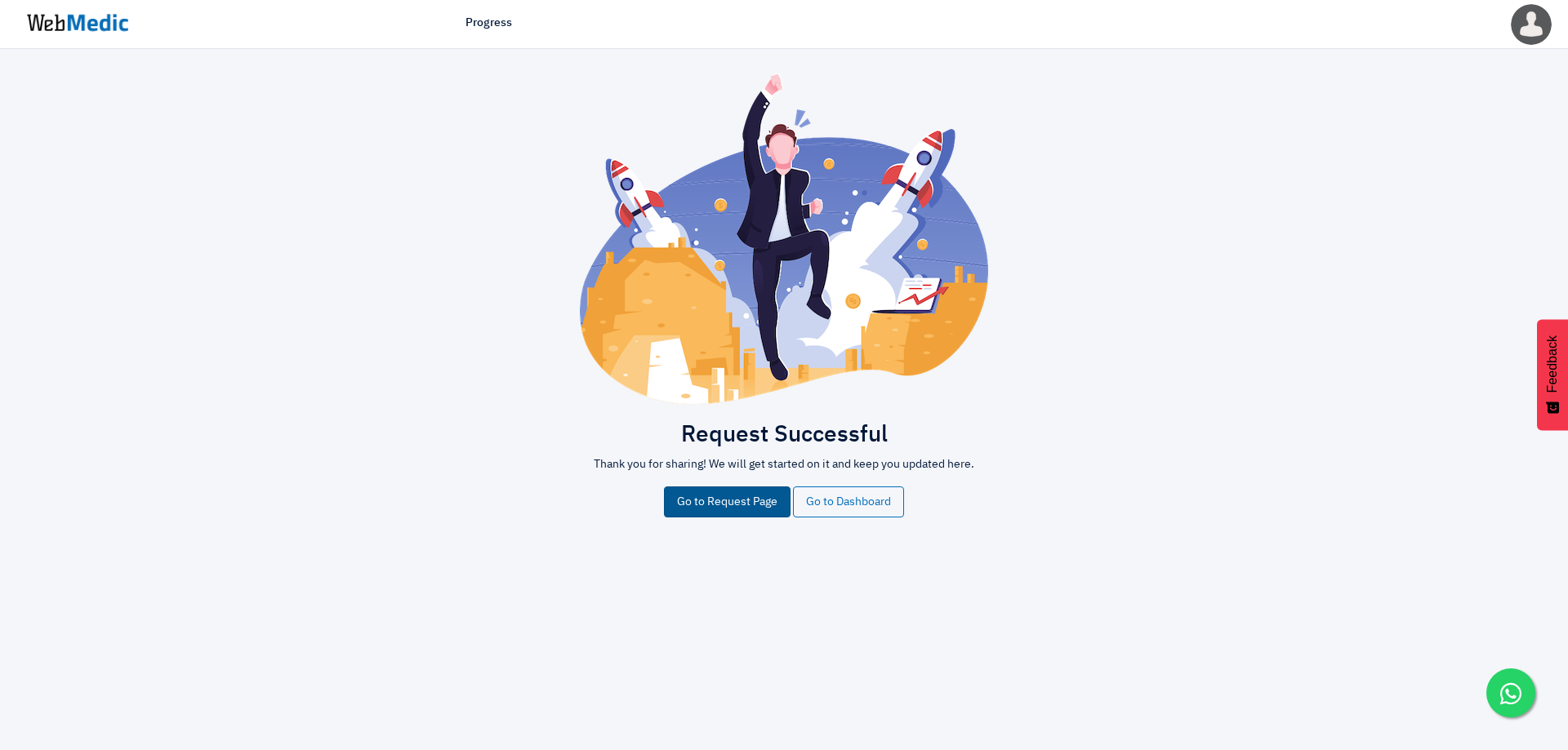
click at [727, 507] on link "Go to Request Page" at bounding box center [727, 503] width 127 height 31
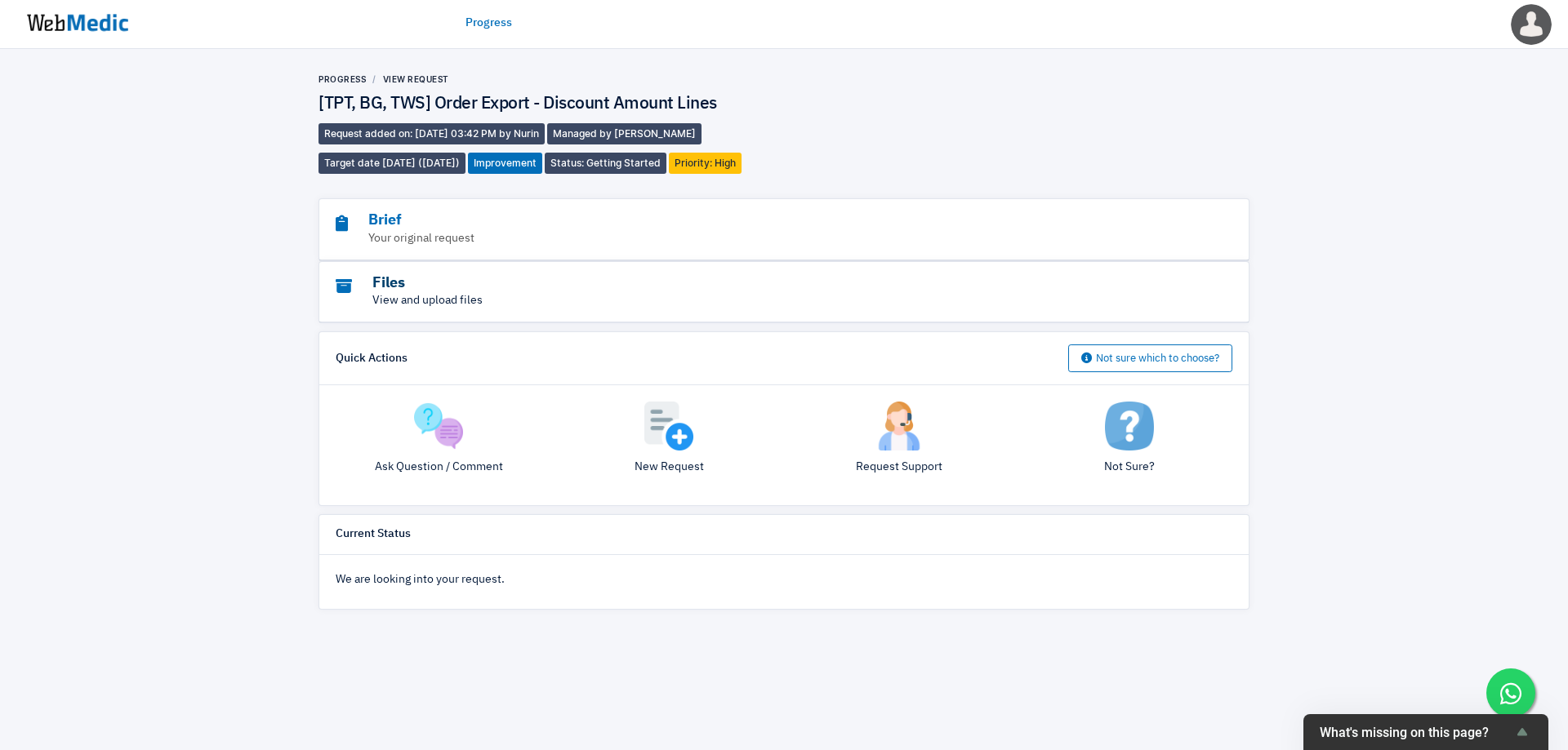
click at [411, 282] on h3 "Files" at bounding box center [739, 283] width 807 height 18
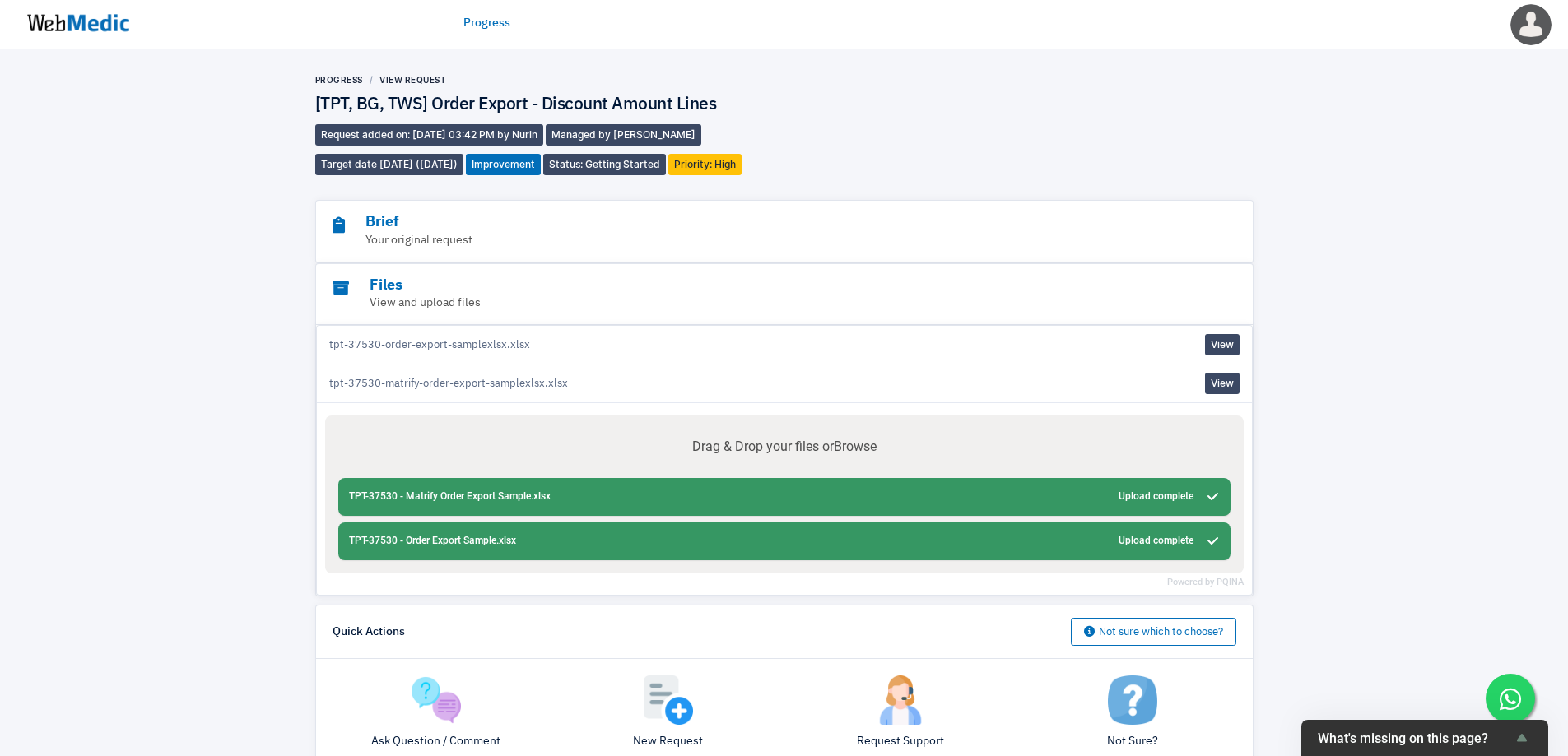
click at [1324, 429] on div "Progress View Request [TPT, BG, TWS] Order Export - Discount Amount Lines Reque…" at bounding box center [784, 480] width 1568 height 861
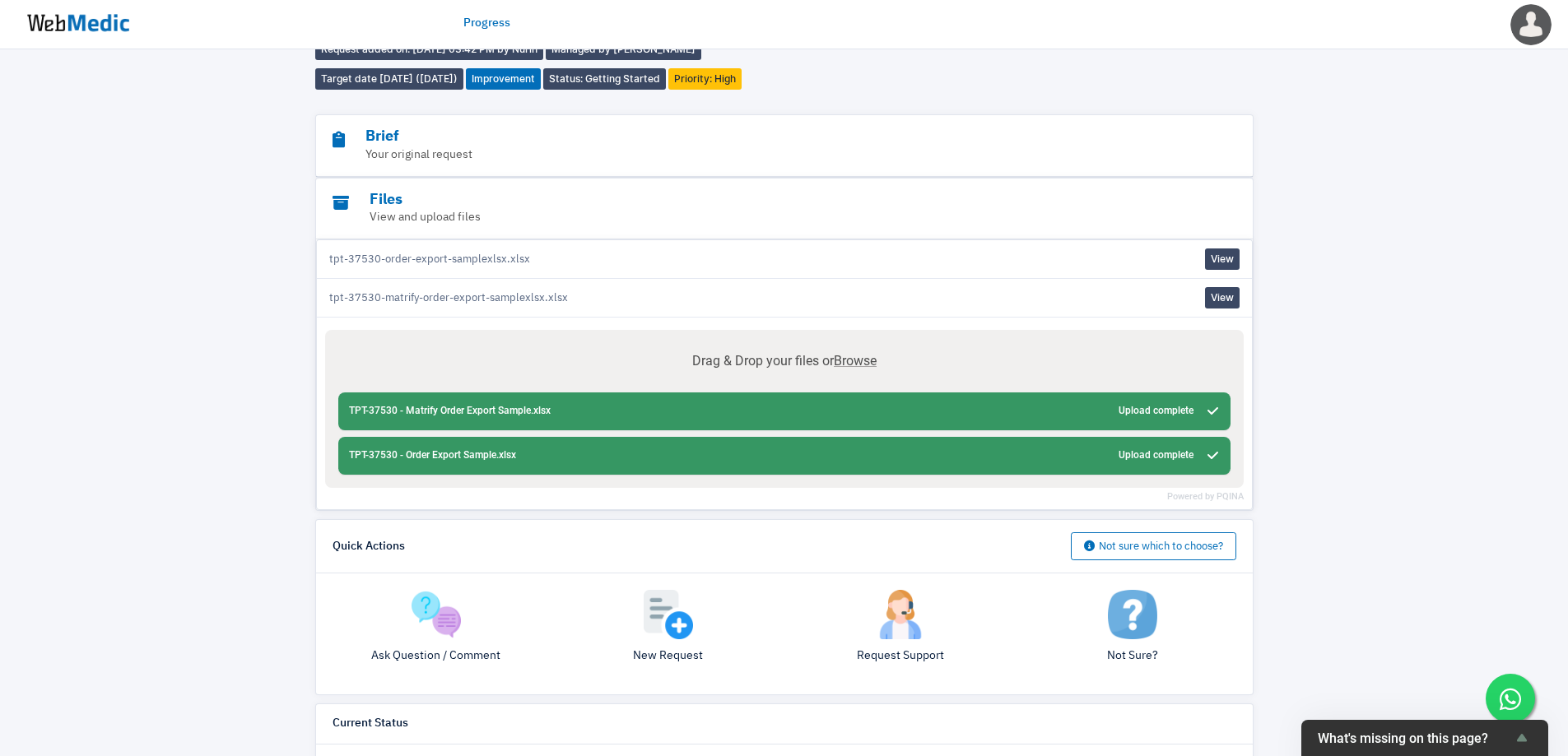
scroll to position [154, 0]
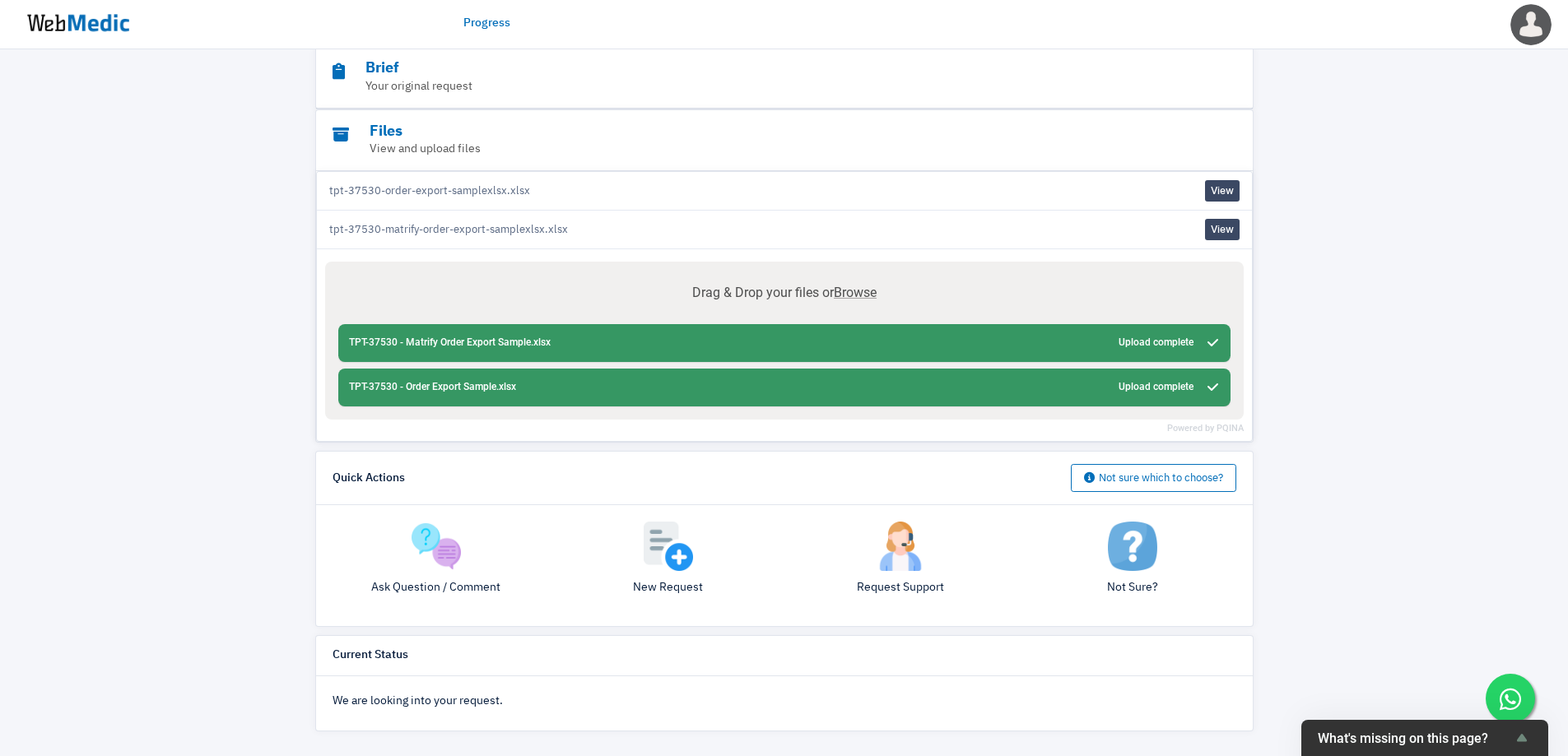
click at [1328, 423] on div "Progress View Request [TPT, BG, TWS] Order Export - Discount Amount Lines Reque…" at bounding box center [784, 326] width 1568 height 861
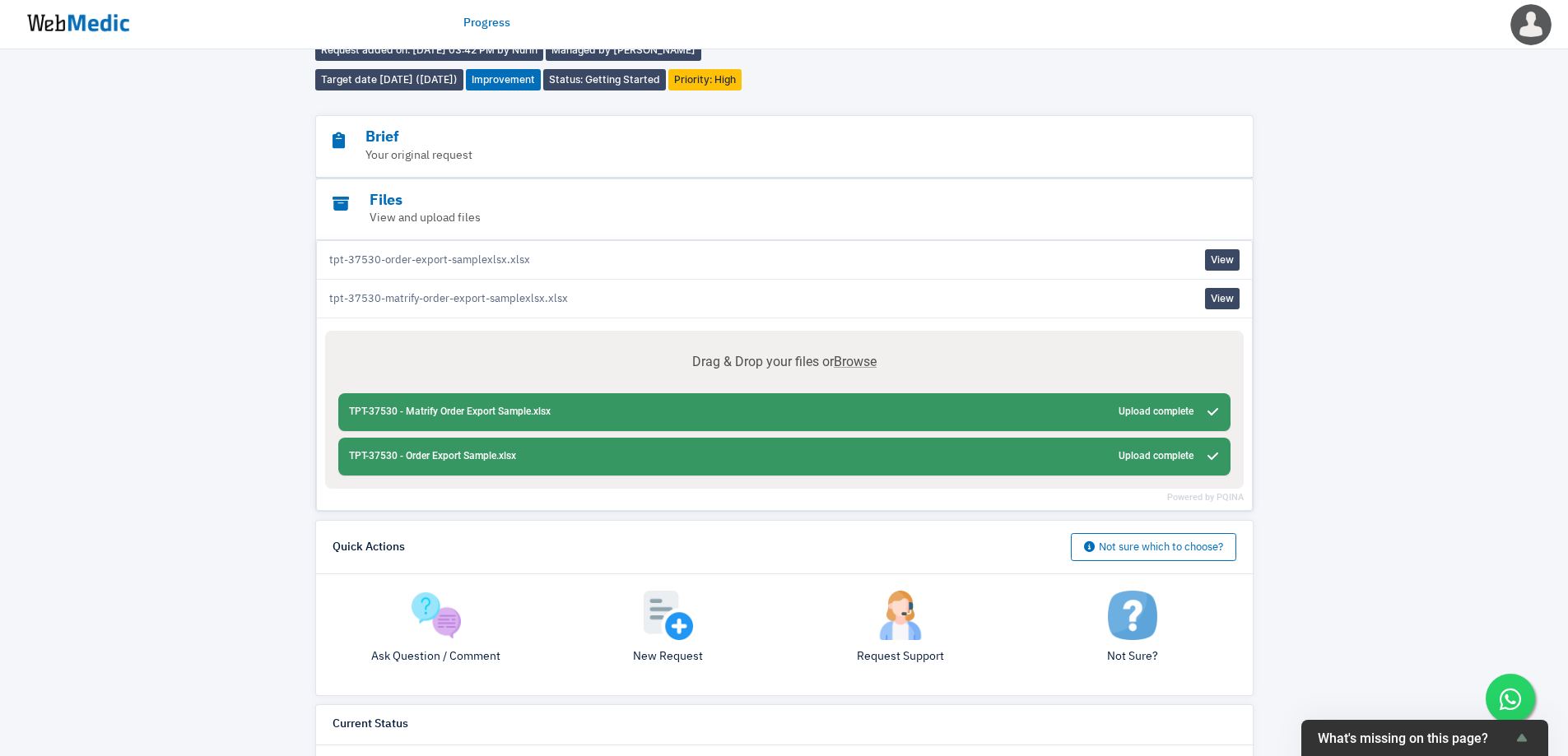
scroll to position [0, 0]
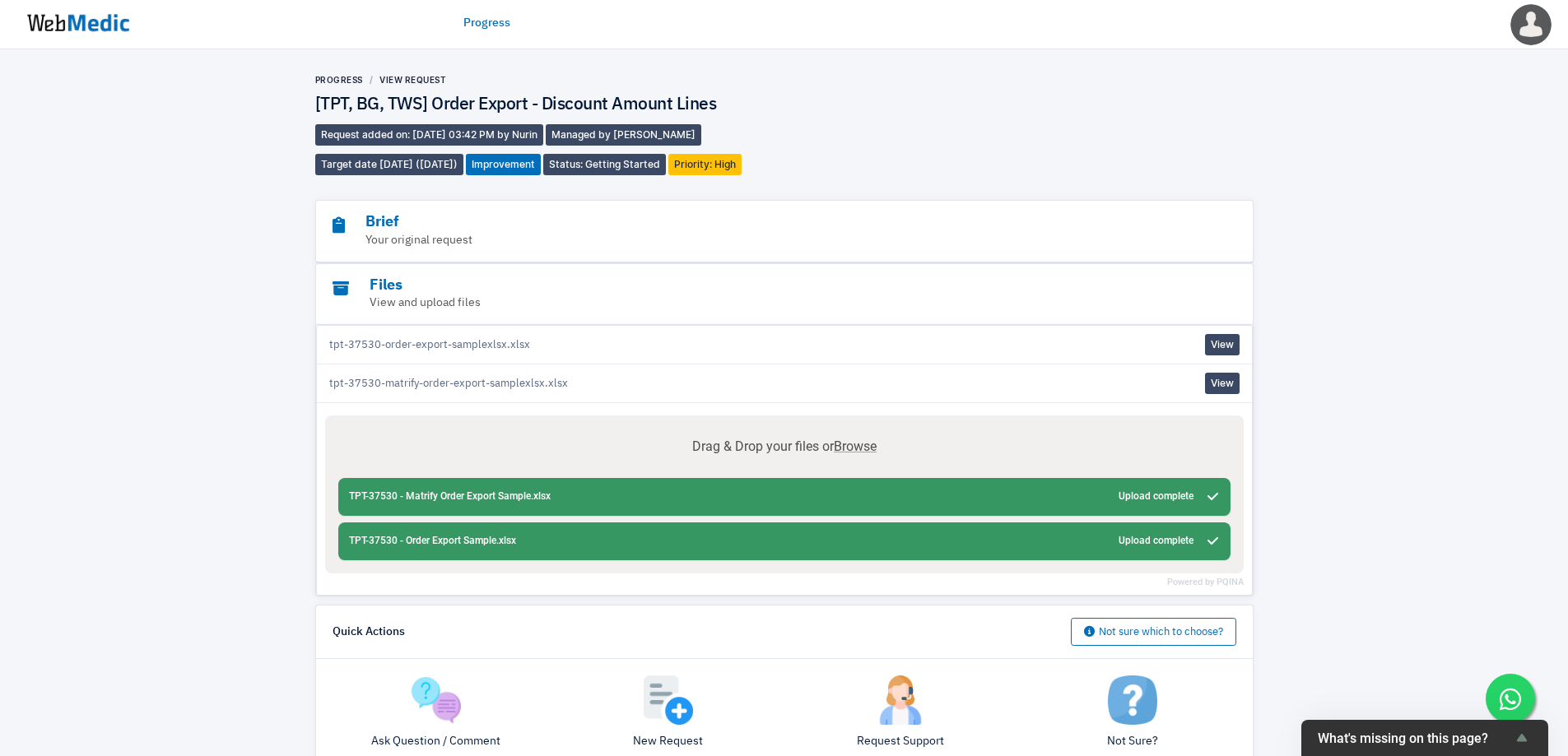
click at [240, 226] on div "Progress View Request [TPT, BG, TWS] Order Export - Discount Amount Lines Reque…" at bounding box center [784, 480] width 1568 height 861
